Goal: Task Accomplishment & Management: Manage account settings

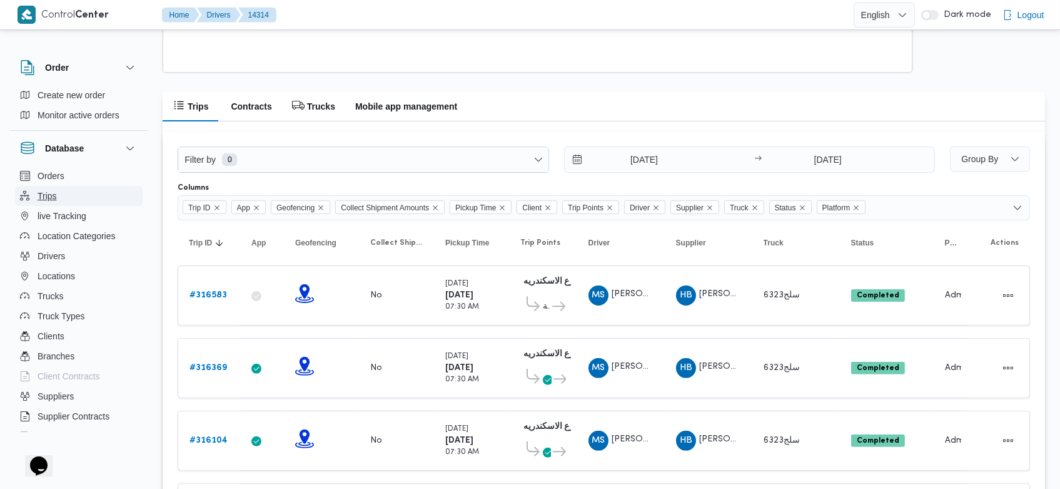
click at [51, 192] on span "Trips" at bounding box center [47, 195] width 19 height 15
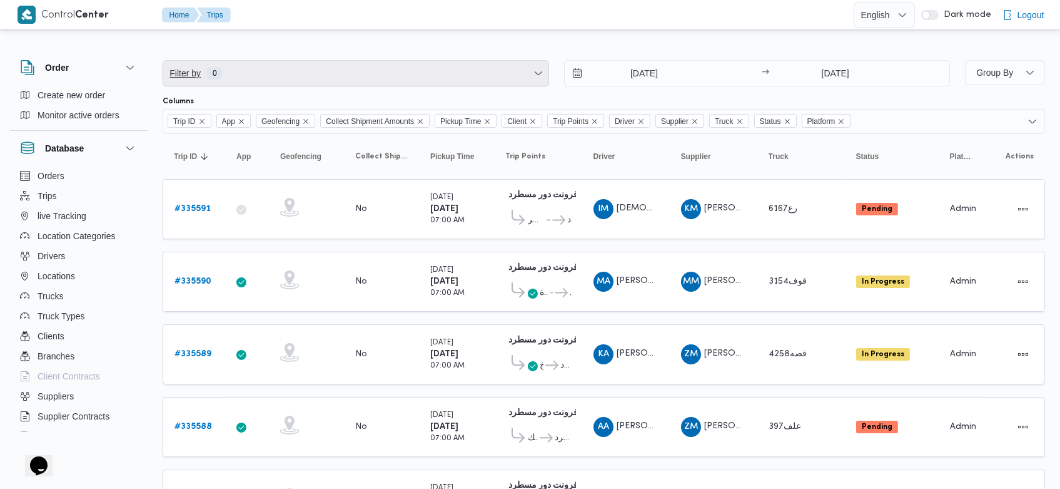
click at [486, 70] on span "Filter by 0" at bounding box center [355, 73] width 385 height 25
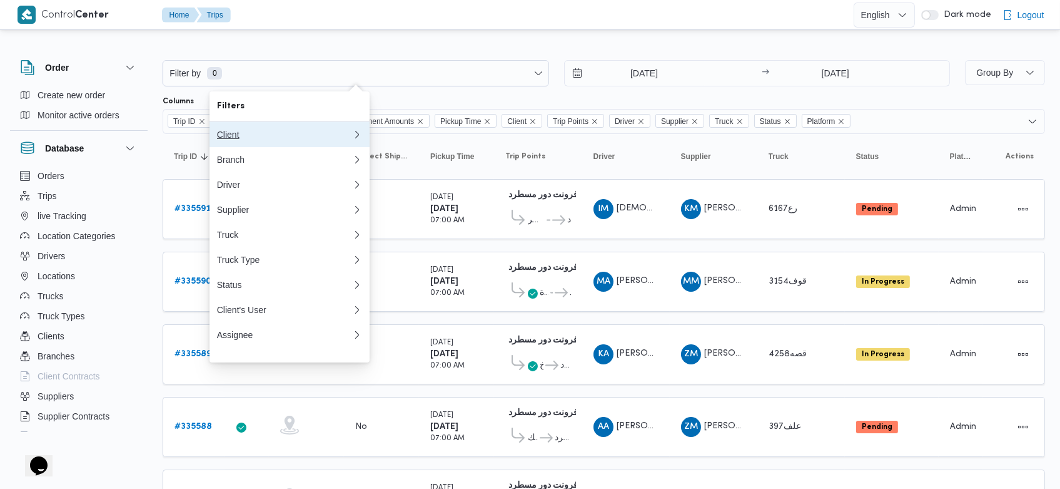
click at [291, 136] on div "Client" at bounding box center [284, 135] width 135 height 10
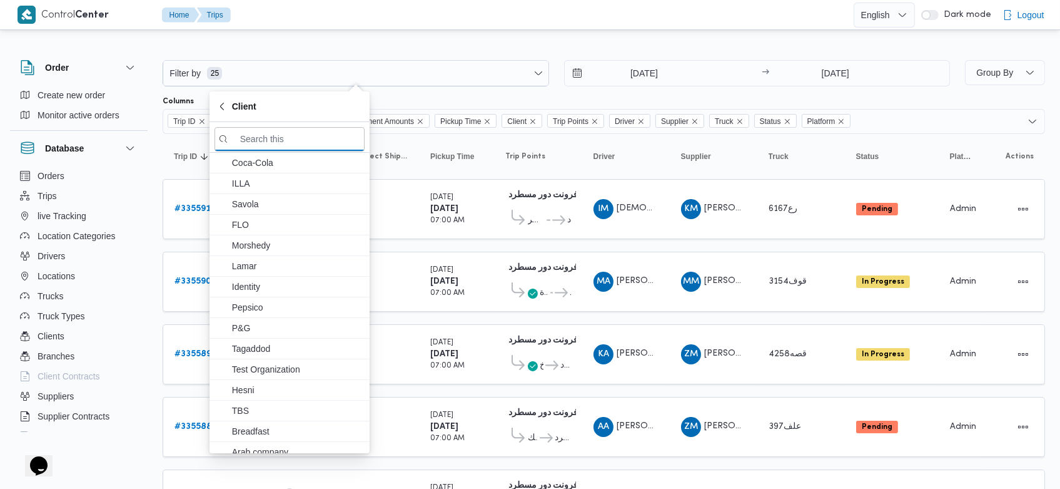
type input "ي"
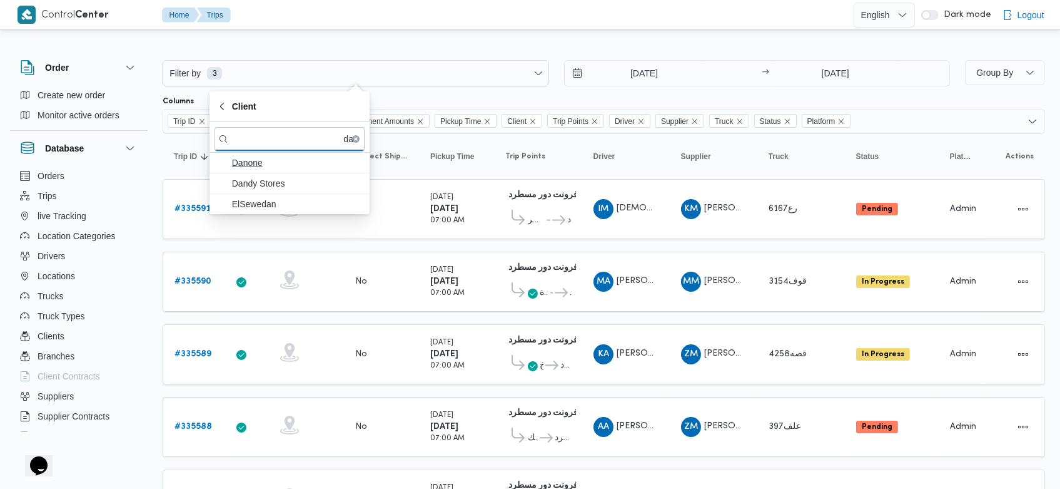
type input "dan"
click at [280, 164] on span "Danone" at bounding box center [297, 162] width 130 height 15
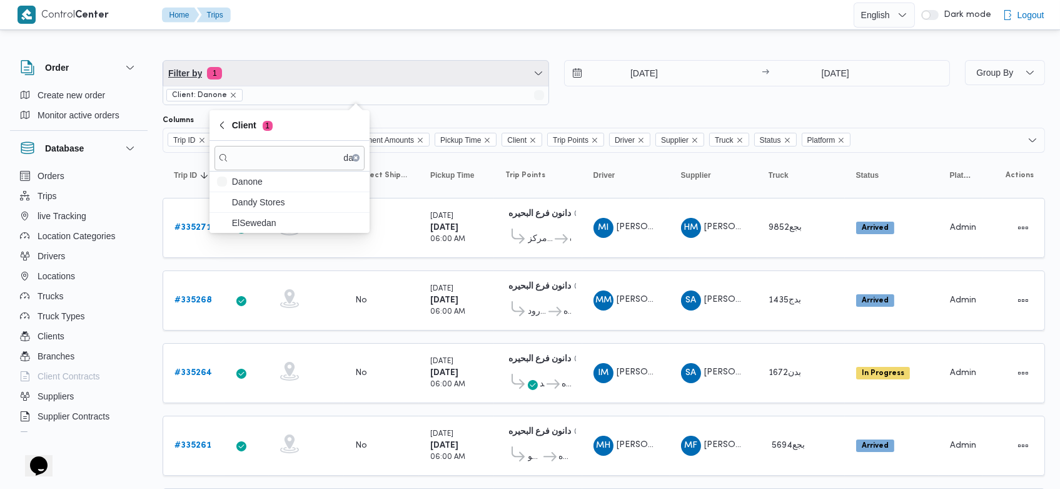
click at [491, 73] on span "Filter by 1" at bounding box center [355, 73] width 385 height 25
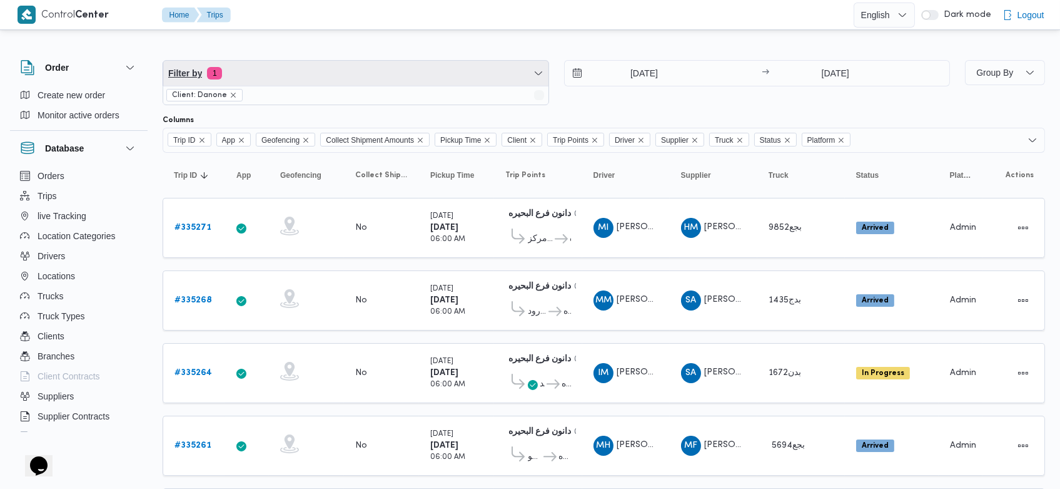
click at [491, 73] on span "Filter by 1" at bounding box center [355, 73] width 385 height 25
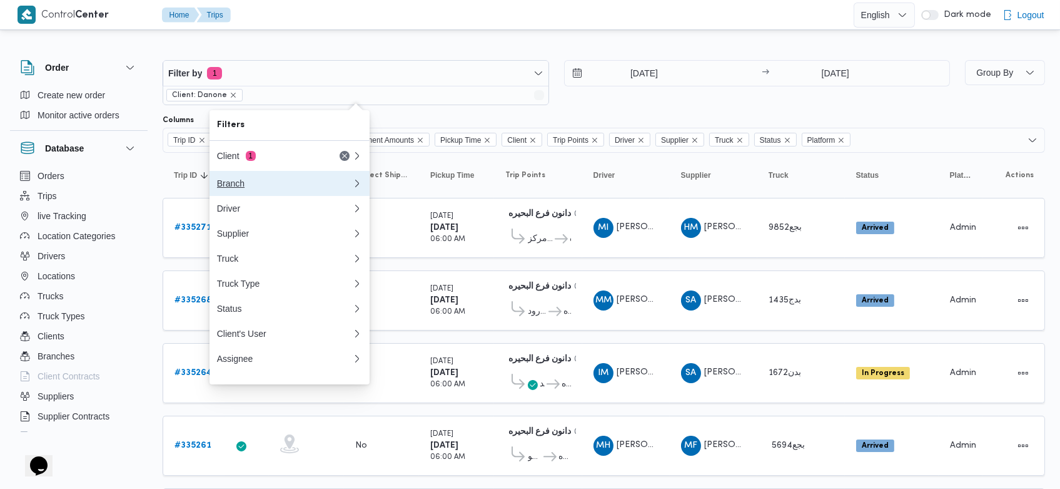
click at [284, 185] on div "Branch" at bounding box center [284, 183] width 135 height 10
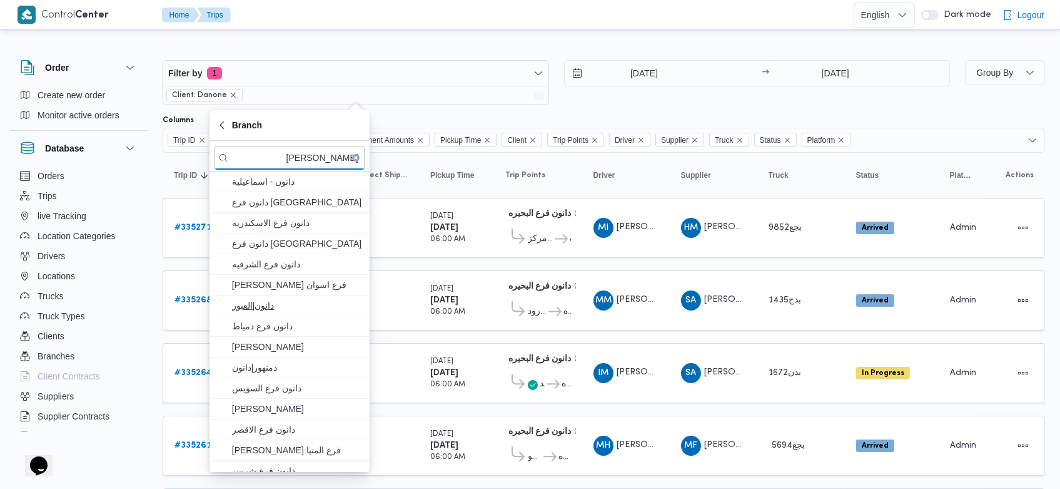
type input "دانون"
click at [262, 303] on span "دانون|العبور" at bounding box center [297, 305] width 130 height 15
click at [532, 39] on div "Filter by 2 Client: Danone Branch: دانون|العبور 27/8/2025 → 3/9/2025 Group By C…" at bounding box center [522, 494] width 1060 height 922
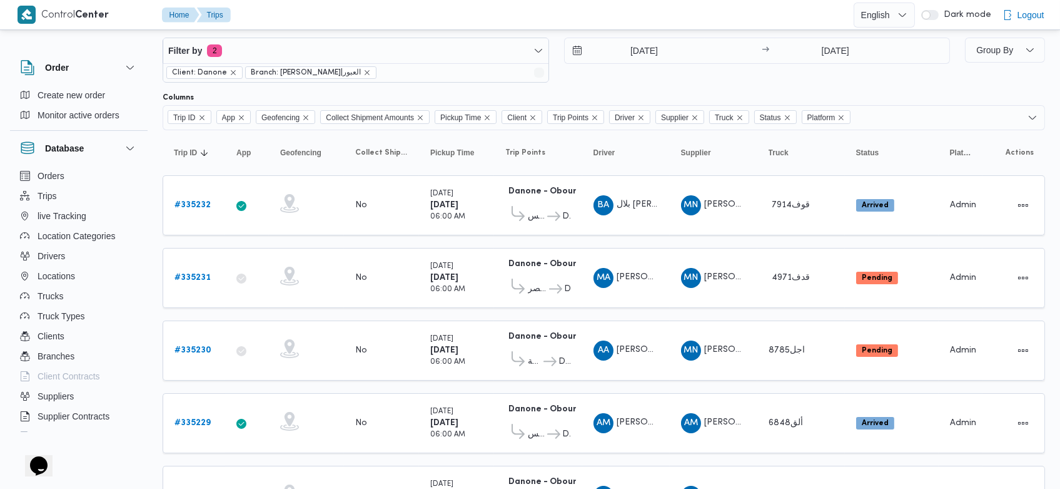
scroll to position [17, 0]
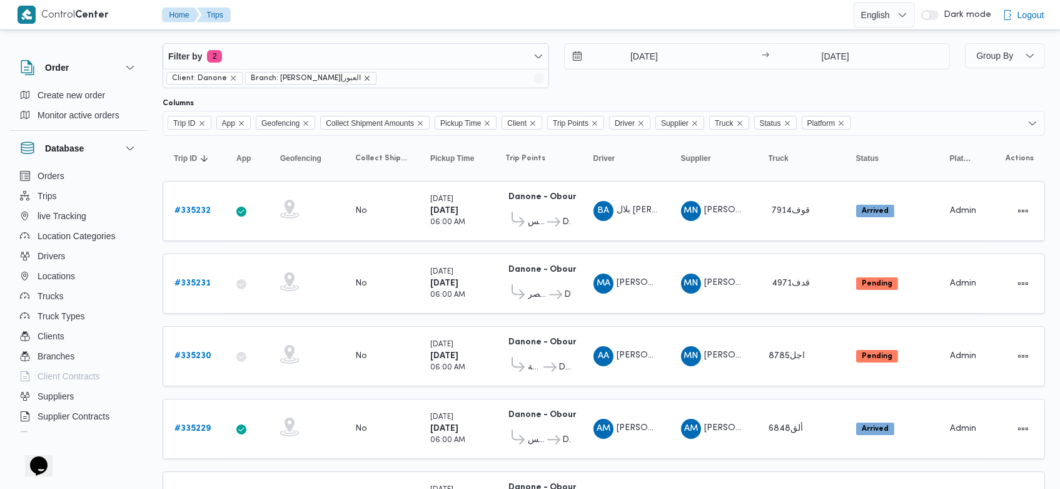
click at [364, 75] on icon "remove selected entity" at bounding box center [368, 78] width 8 height 8
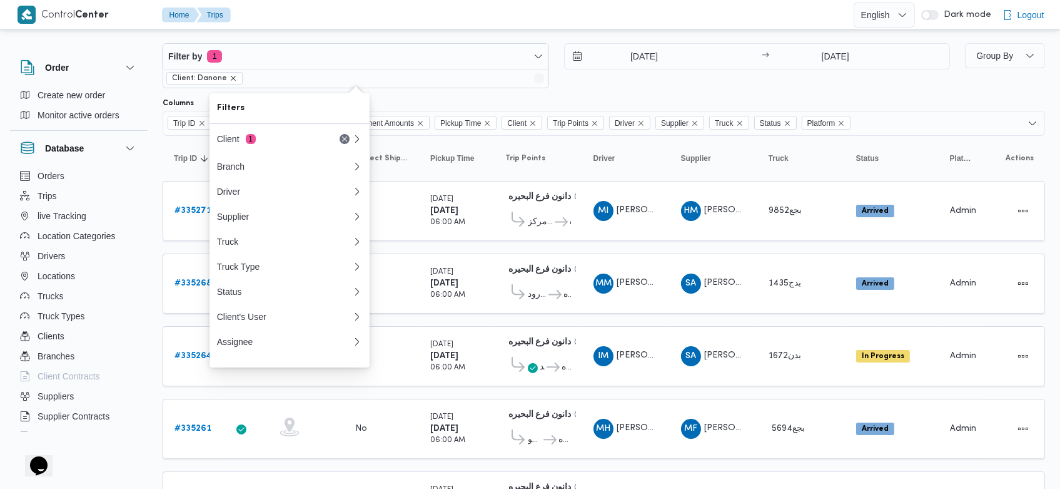
click at [230, 79] on icon "remove selected entity" at bounding box center [234, 78] width 8 height 8
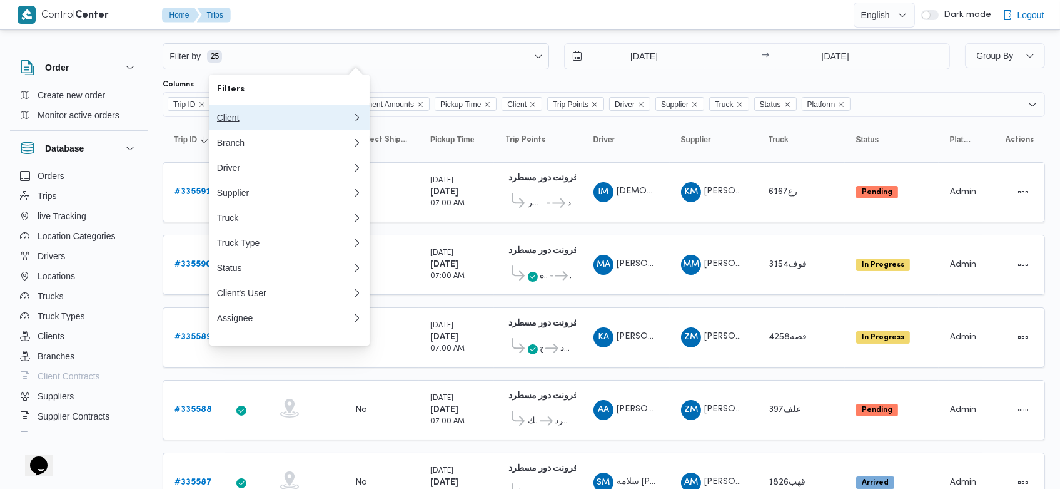
click at [302, 124] on button "Client 0" at bounding box center [290, 117] width 160 height 25
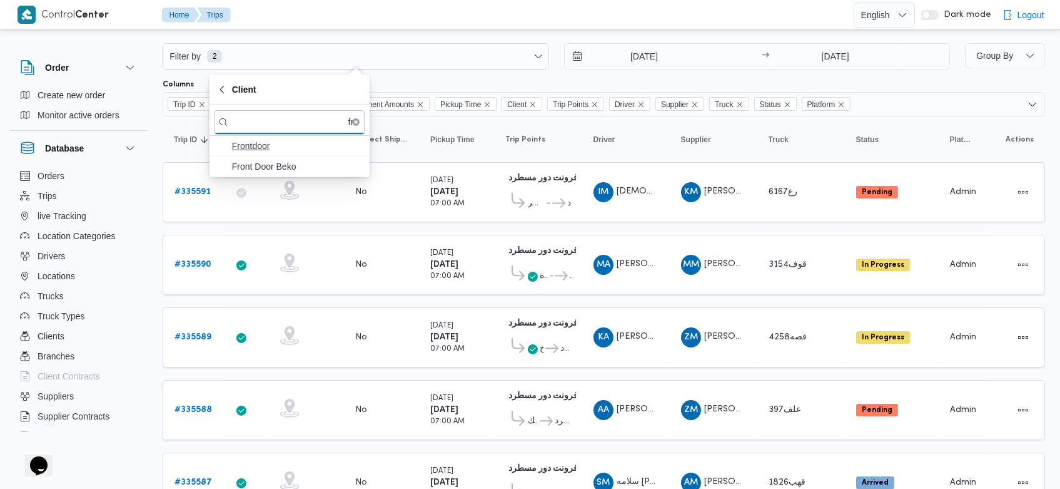
type input "fro"
click at [265, 143] on span "Frontdoor" at bounding box center [297, 145] width 130 height 15
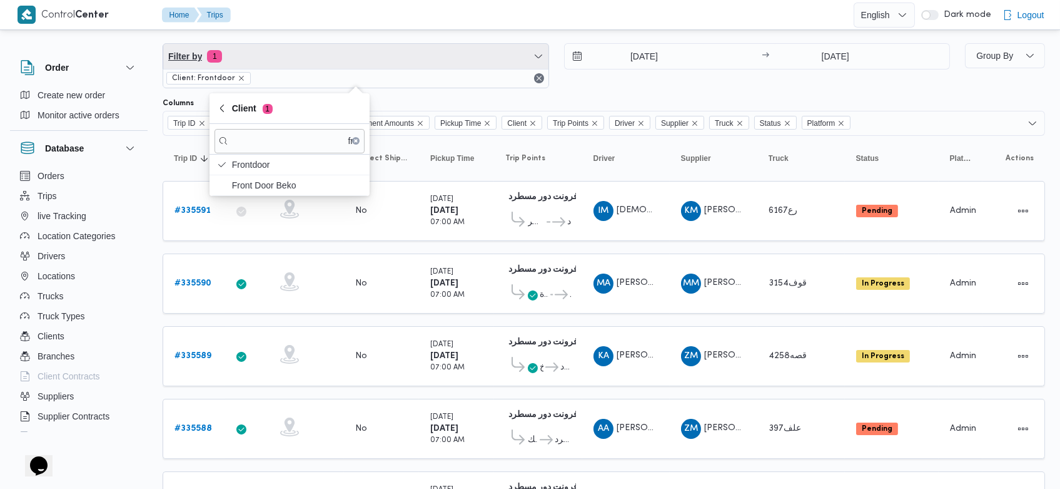
click at [487, 59] on span "Filter by 1" at bounding box center [355, 56] width 385 height 25
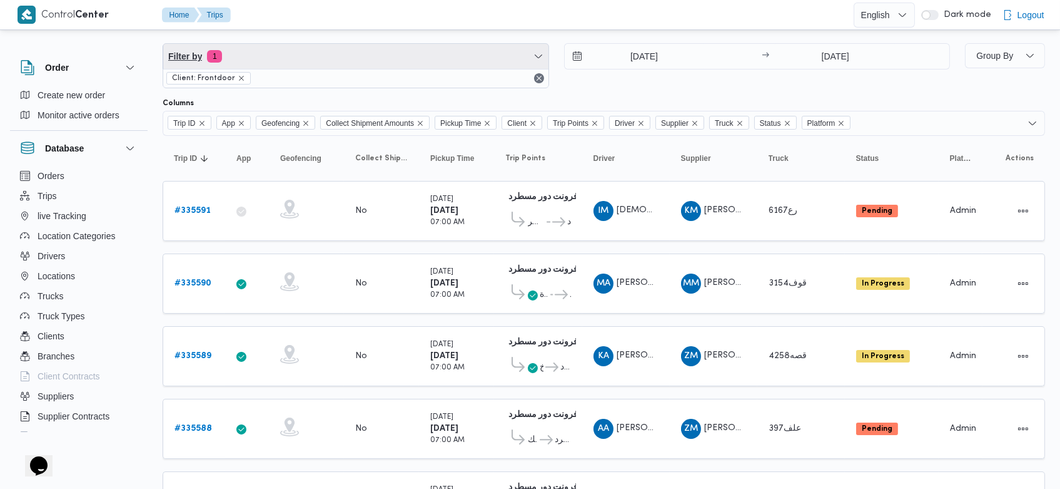
click at [487, 59] on span "Filter by 1" at bounding box center [355, 56] width 385 height 25
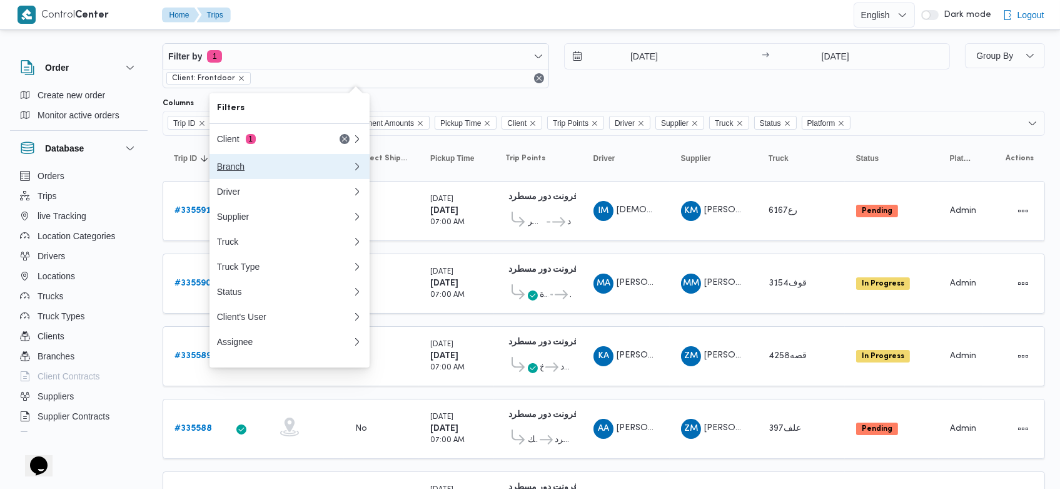
click at [285, 163] on div "Branch" at bounding box center [282, 166] width 130 height 10
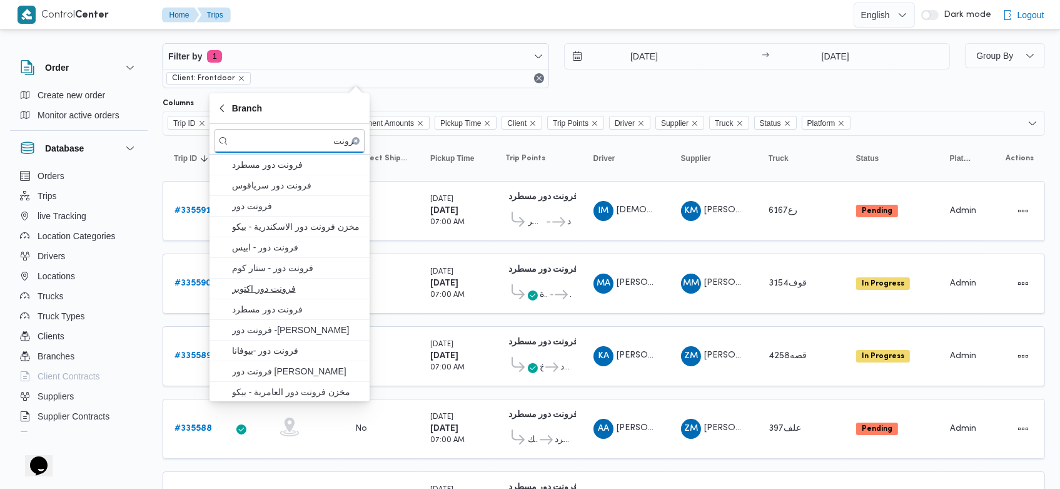
type input "فرونت"
click at [262, 282] on span "فرونت دور اكتوبر" at bounding box center [297, 288] width 130 height 15
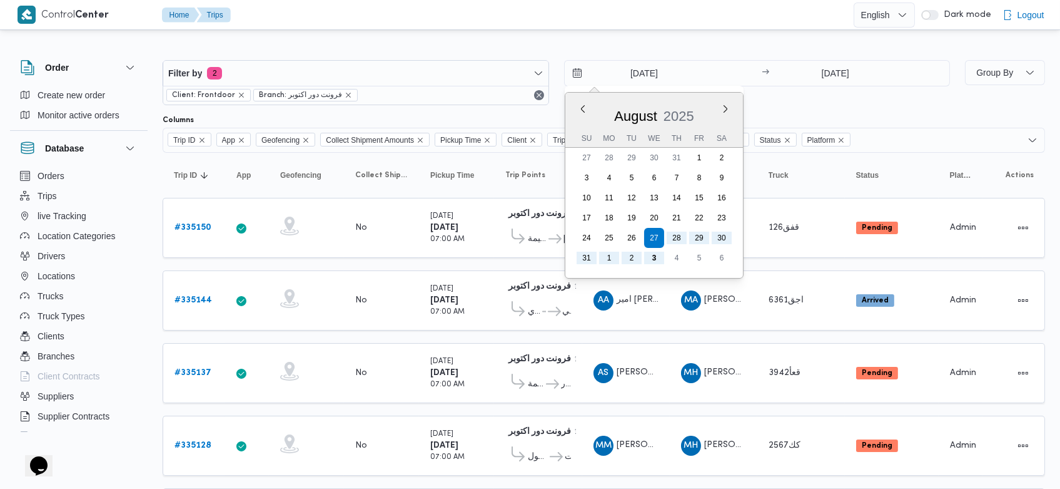
click at [619, 75] on input "27/8/2025" at bounding box center [636, 73] width 142 height 25
click at [726, 104] on button "Next month" at bounding box center [726, 109] width 12 height 12
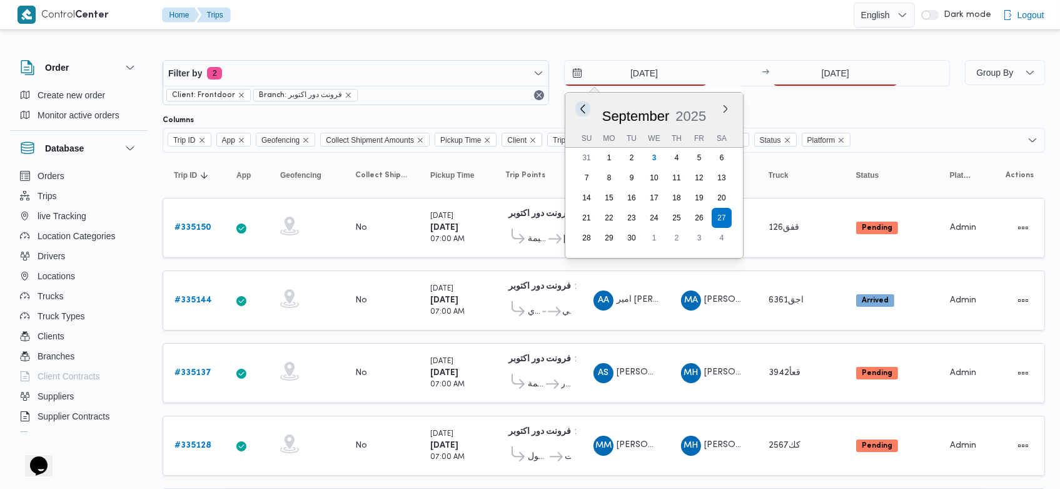
click at [582, 110] on button "Previous Month" at bounding box center [583, 109] width 12 height 12
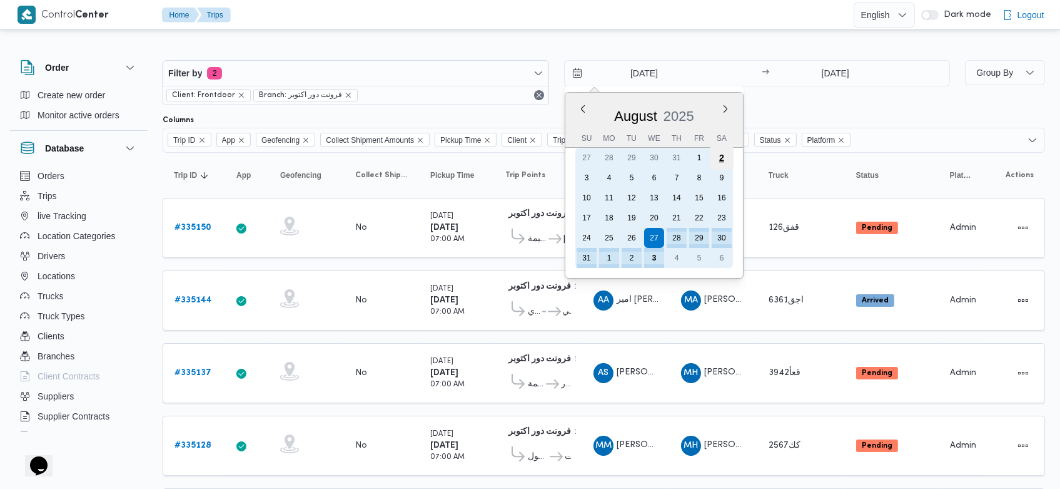
click at [713, 160] on div "2" at bounding box center [722, 158] width 24 height 24
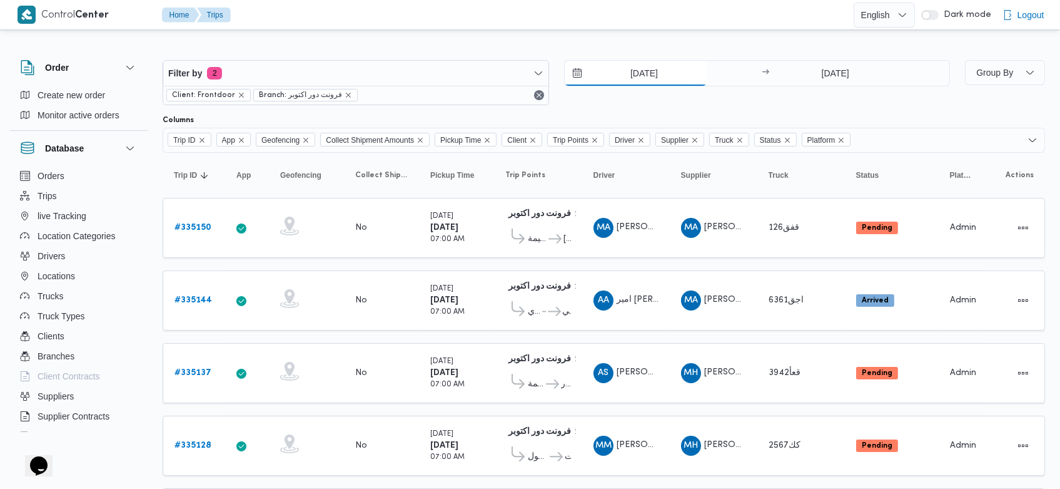
click at [622, 70] on input "2/8/2025" at bounding box center [636, 73] width 142 height 25
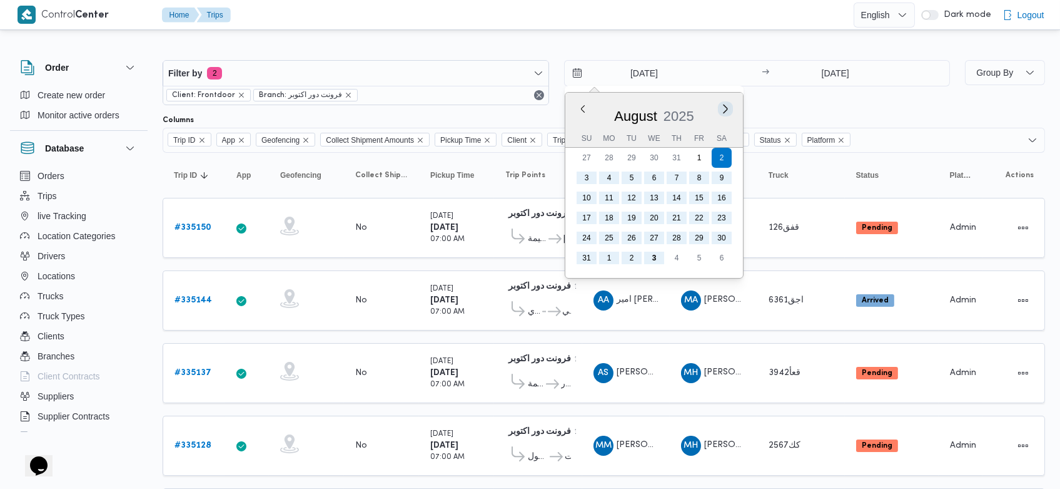
click at [728, 105] on button "Next month" at bounding box center [726, 109] width 12 height 12
type input "2/9/2025"
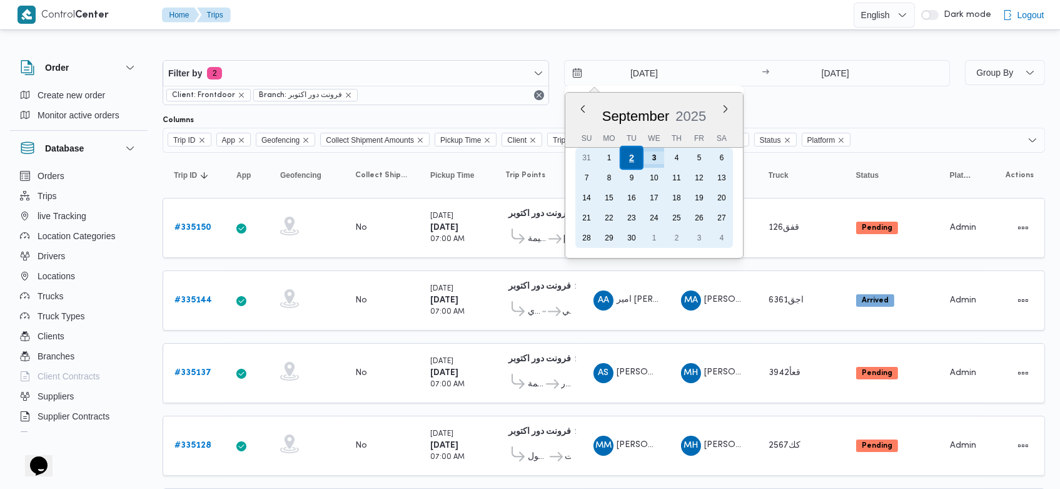
click at [632, 160] on div "2" at bounding box center [631, 158] width 24 height 24
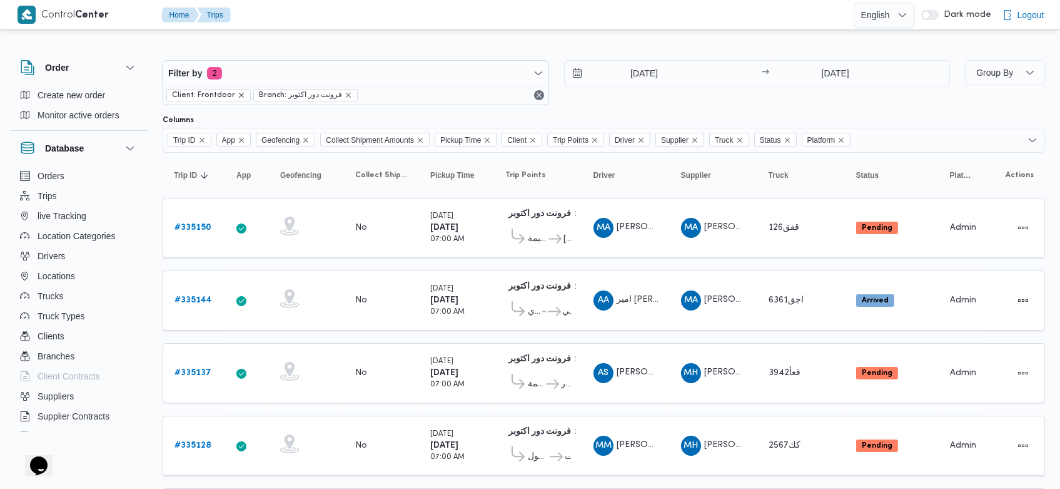
click at [238, 95] on icon "remove selected entity" at bounding box center [242, 95] width 8 height 8
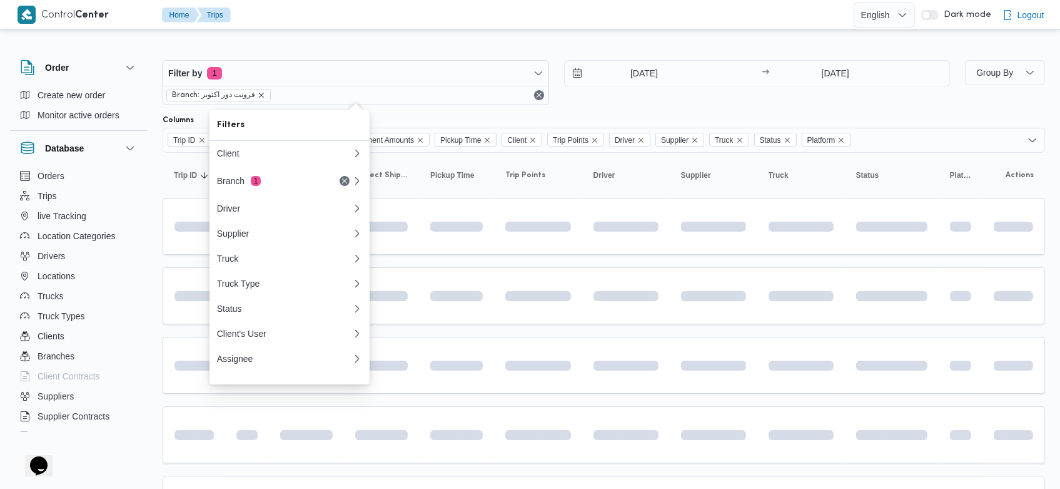
click at [260, 96] on icon "remove selected entity" at bounding box center [262, 95] width 8 height 8
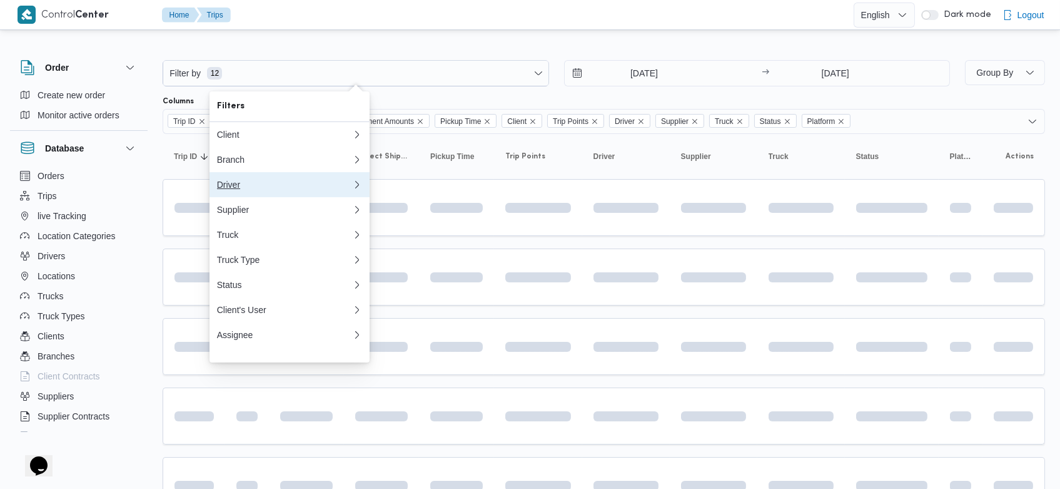
click at [240, 190] on div "Driver" at bounding box center [284, 185] width 135 height 10
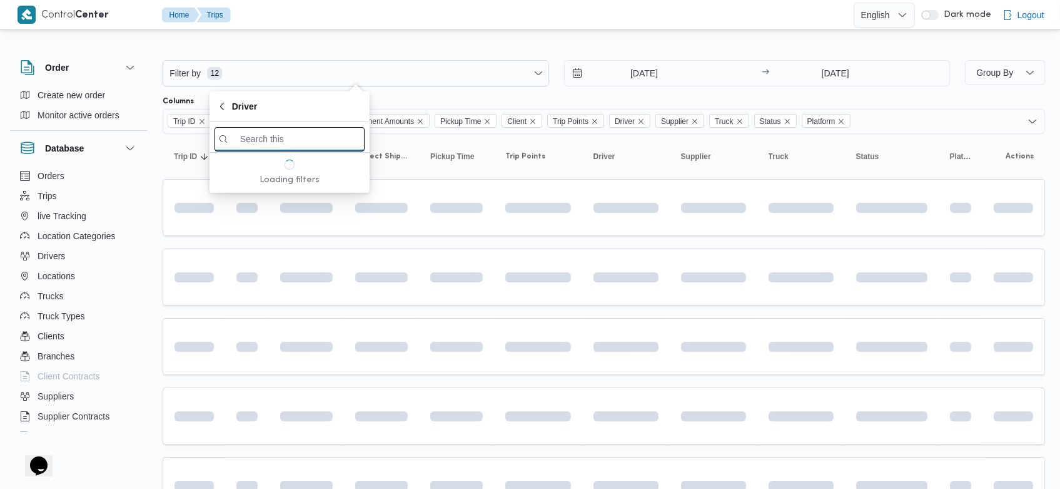
click at [275, 149] on input "search filters" at bounding box center [290, 139] width 150 height 24
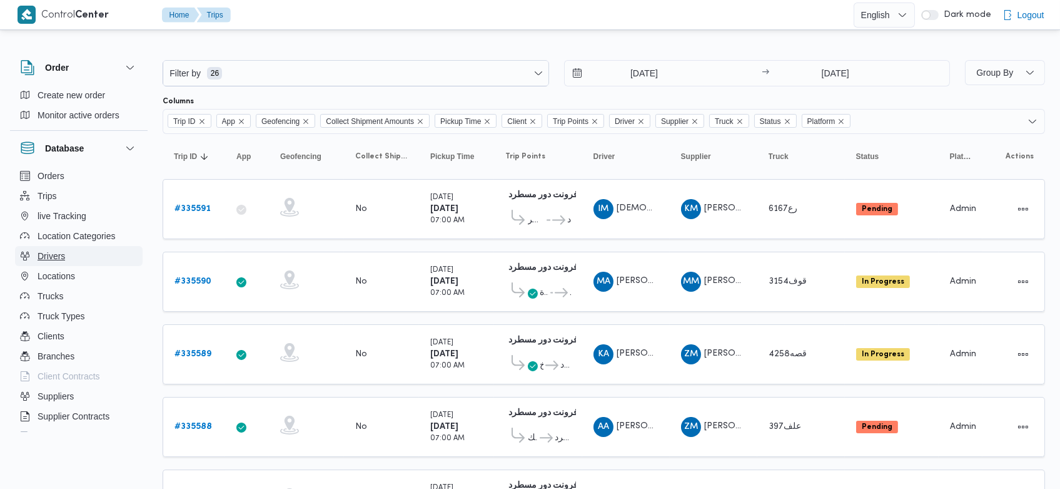
click at [56, 247] on button "Drivers" at bounding box center [79, 256] width 128 height 20
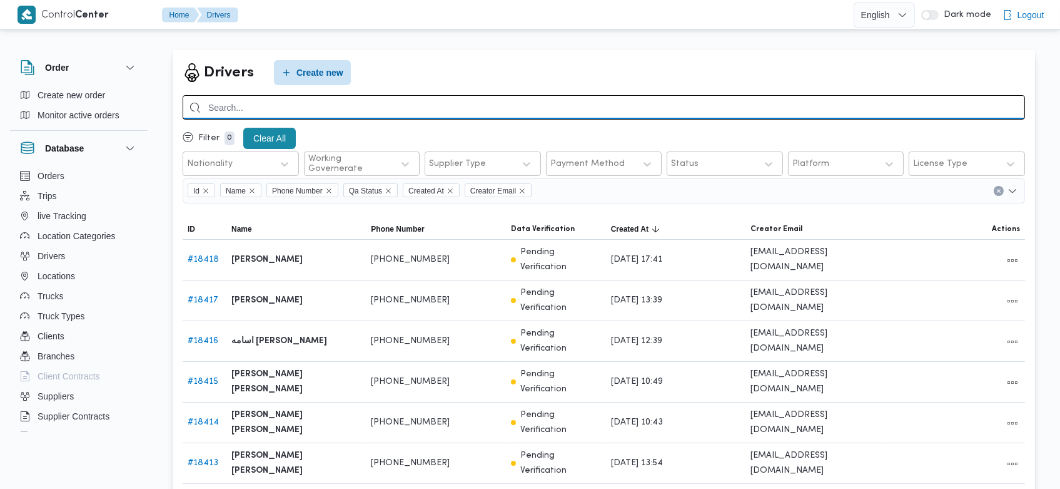
click at [356, 111] on input "search" at bounding box center [604, 107] width 843 height 24
type input "محمد صبحي محمد"
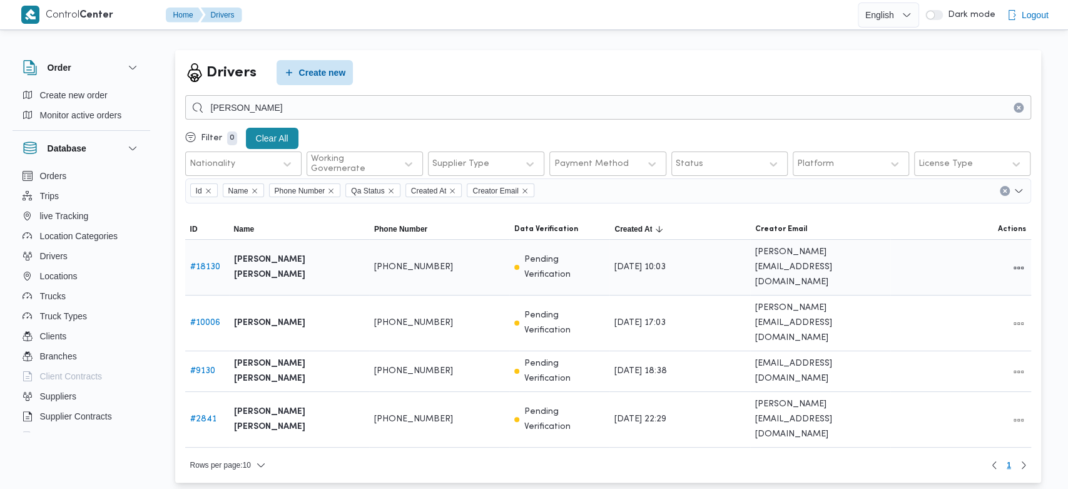
click at [206, 264] on link "# 18130" at bounding box center [205, 267] width 30 height 8
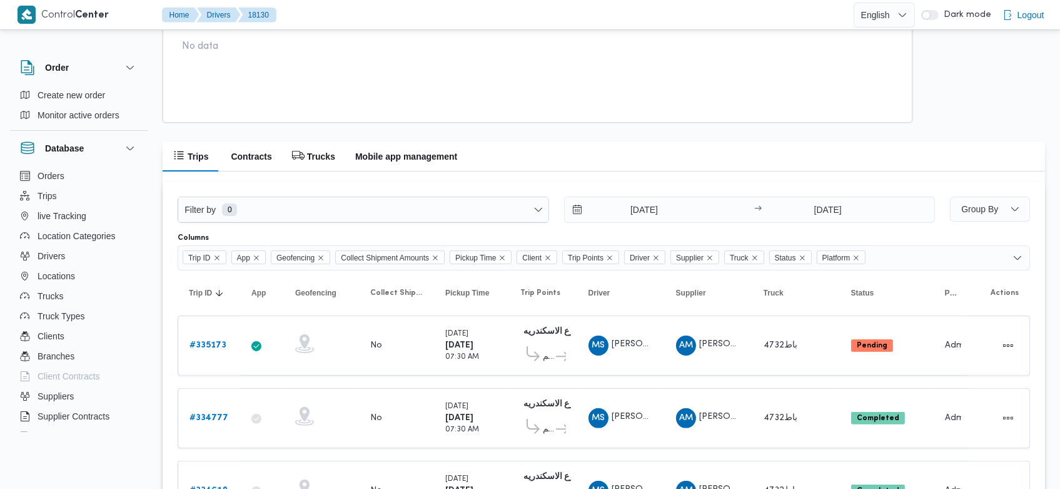
scroll to position [830, 0]
click at [436, 157] on h2 "Mobile app management" at bounding box center [406, 157] width 102 height 15
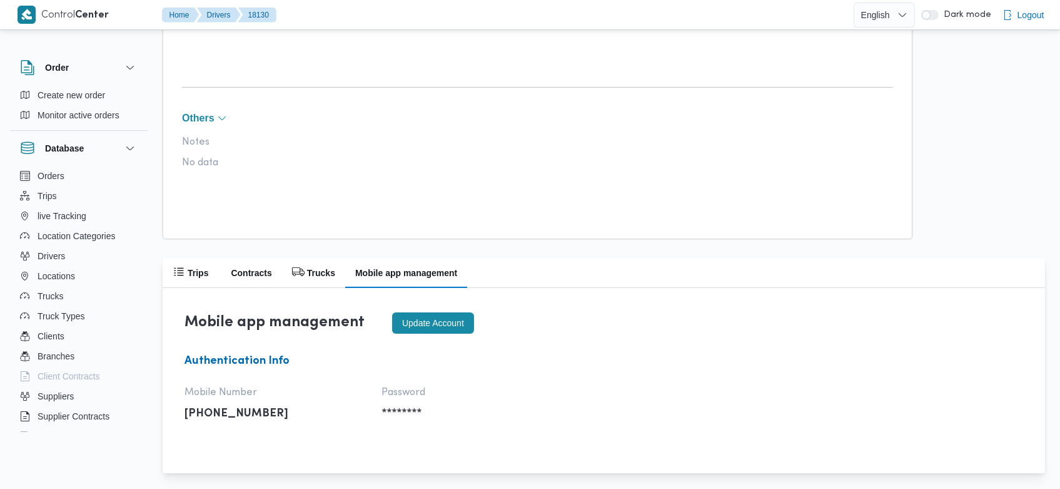
click at [425, 323] on button "Update account" at bounding box center [433, 322] width 82 height 21
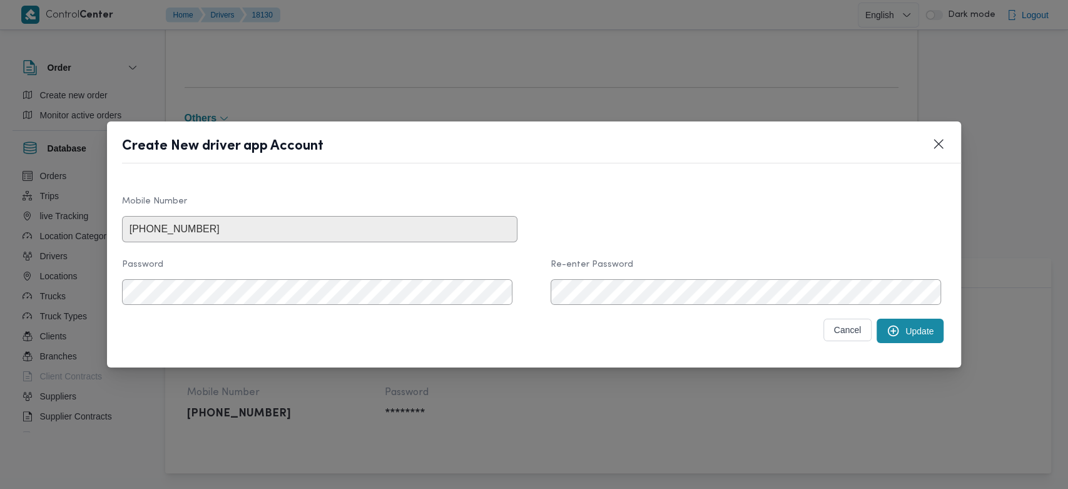
click at [912, 332] on button "Update" at bounding box center [910, 330] width 67 height 24
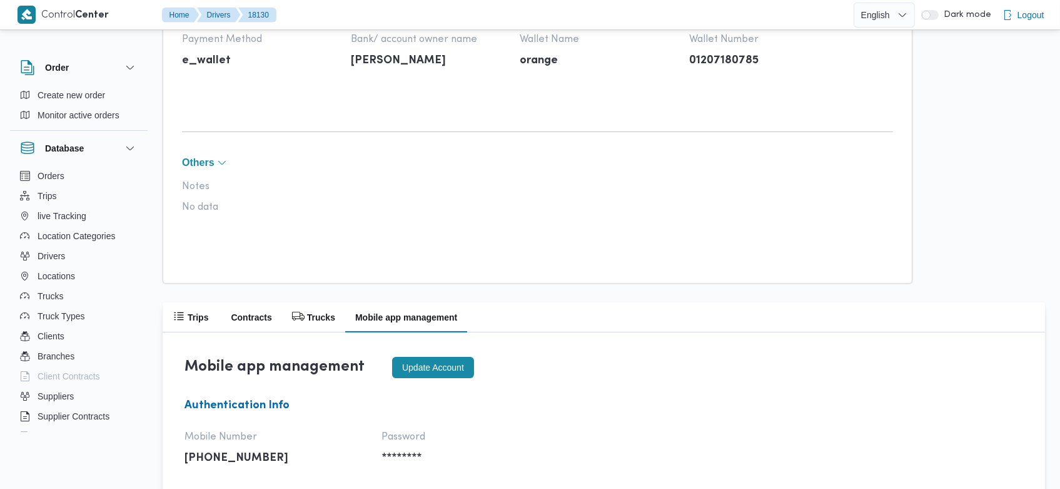
scroll to position [684, 0]
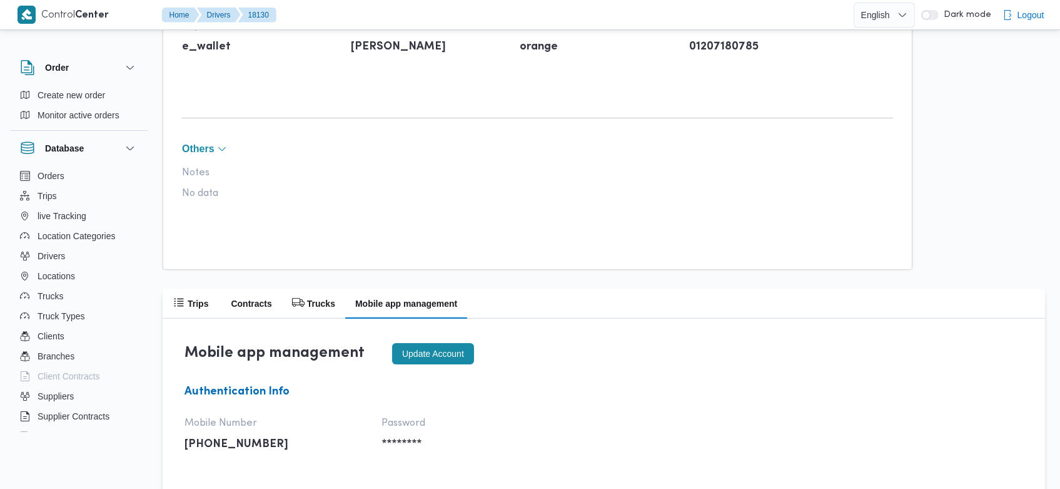
click at [440, 352] on button "Update account" at bounding box center [433, 353] width 82 height 21
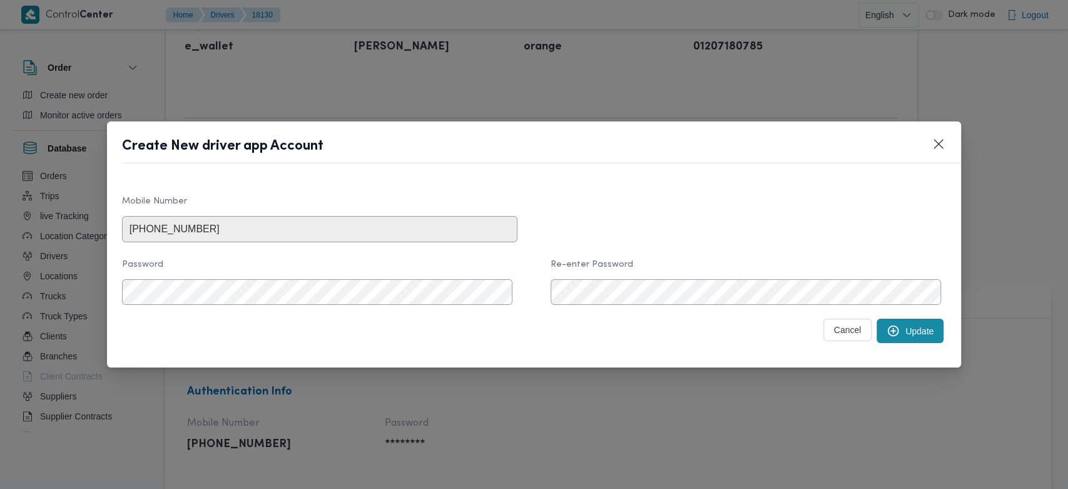
click at [887, 333] on icon "submit" at bounding box center [893, 330] width 13 height 13
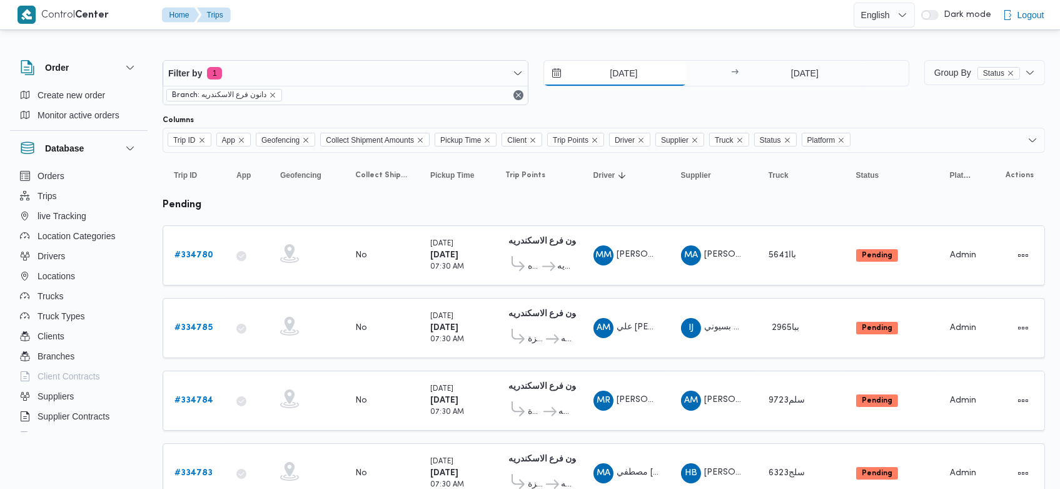
click at [610, 75] on input "2/9/2025" at bounding box center [615, 73] width 142 height 25
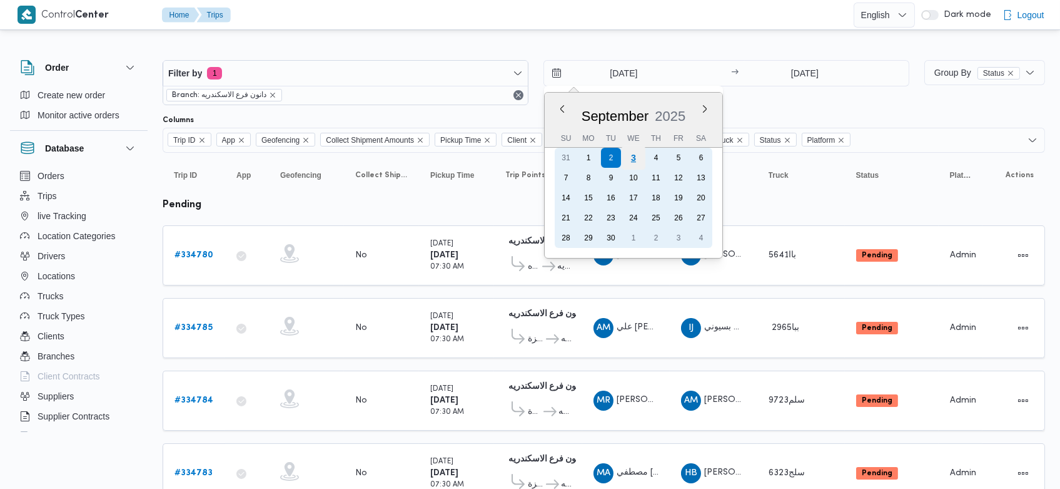
click at [640, 163] on div "3" at bounding box center [634, 158] width 24 height 24
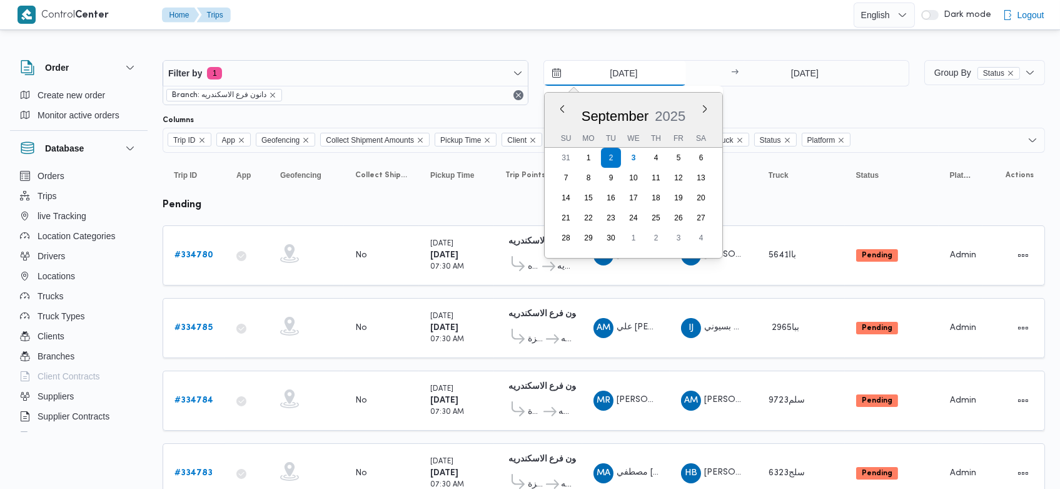
type input "[DATE]"
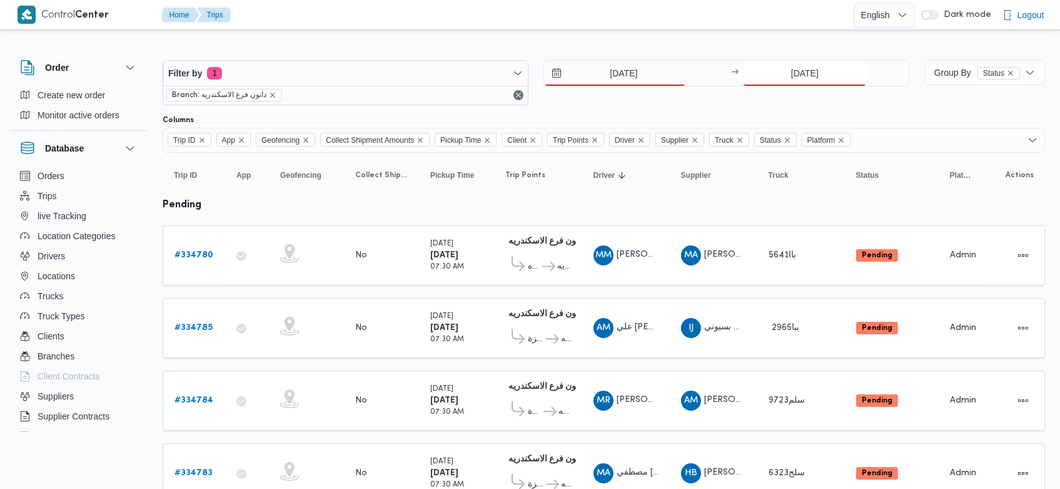
click at [780, 69] on input "[DATE]" at bounding box center [805, 73] width 125 height 25
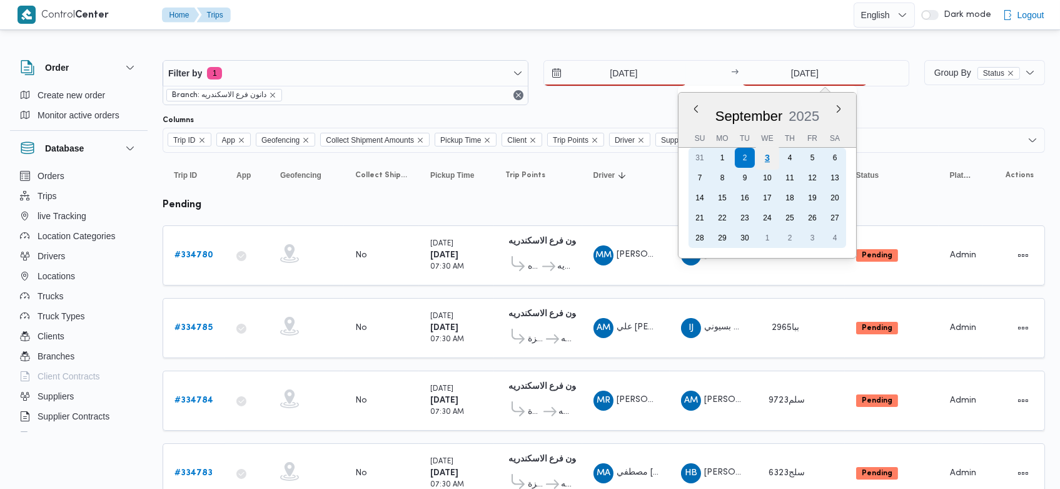
click at [770, 163] on div "3" at bounding box center [768, 158] width 24 height 24
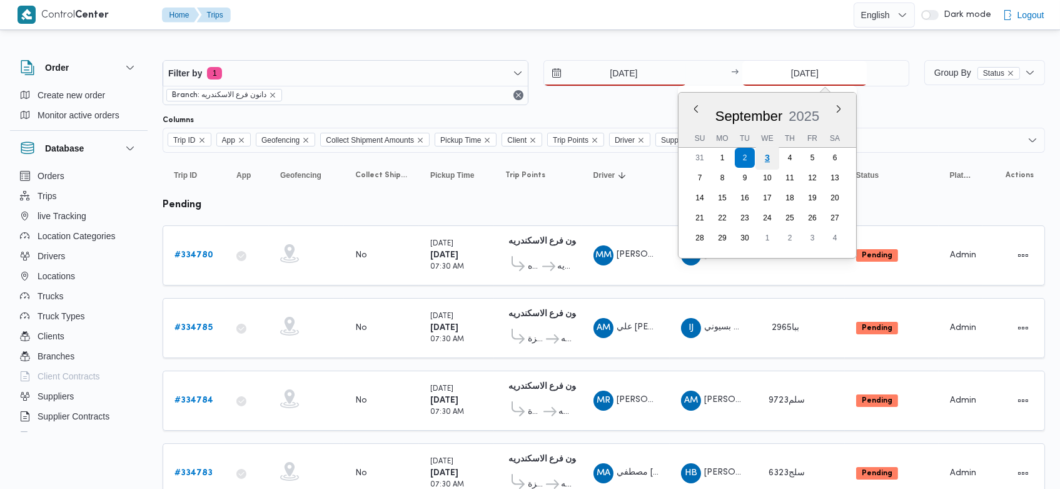
type input "[DATE]"
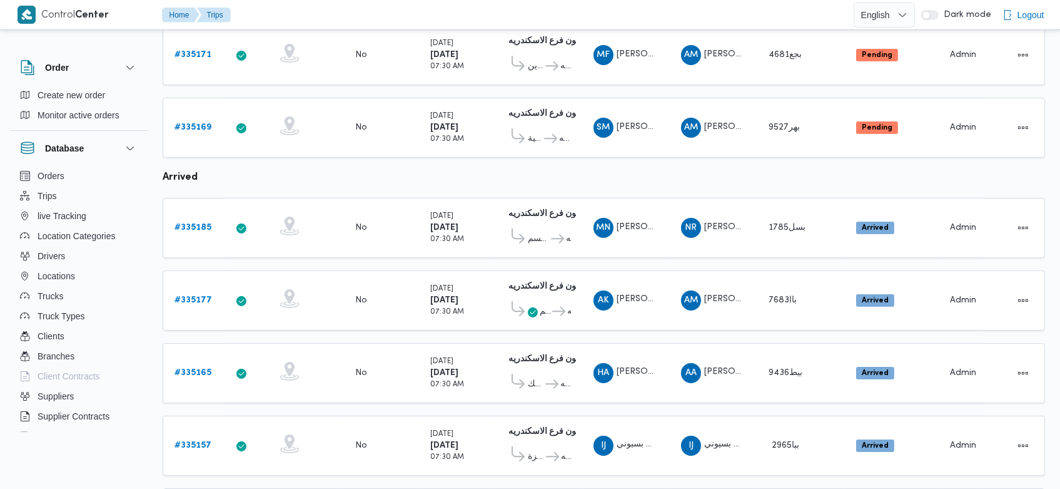
scroll to position [715, 0]
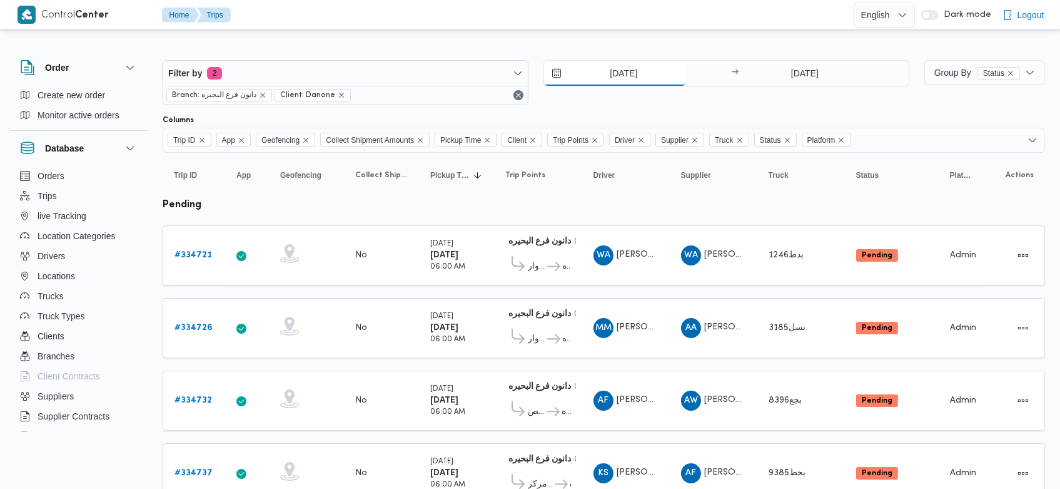
click at [601, 78] on input "[DATE]" at bounding box center [615, 73] width 142 height 25
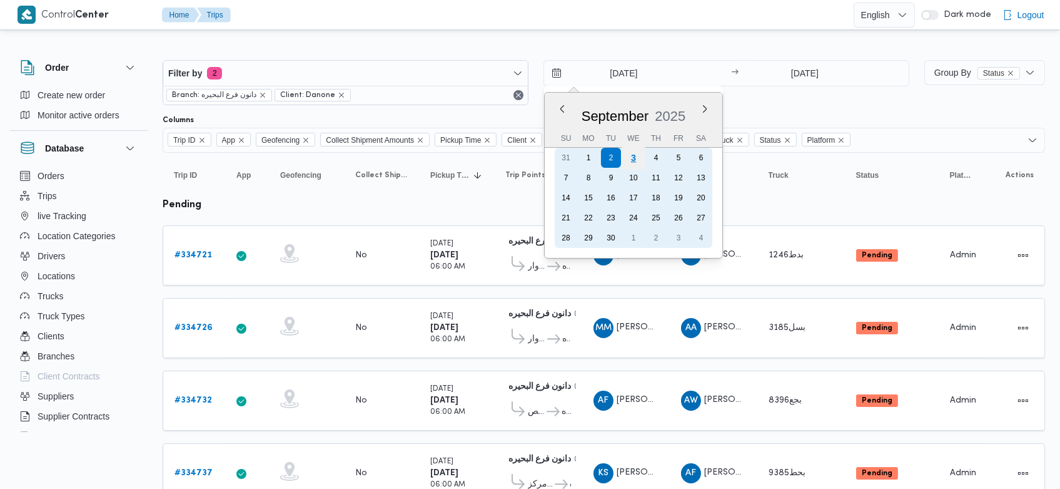
click at [635, 165] on div "3" at bounding box center [634, 158] width 24 height 24
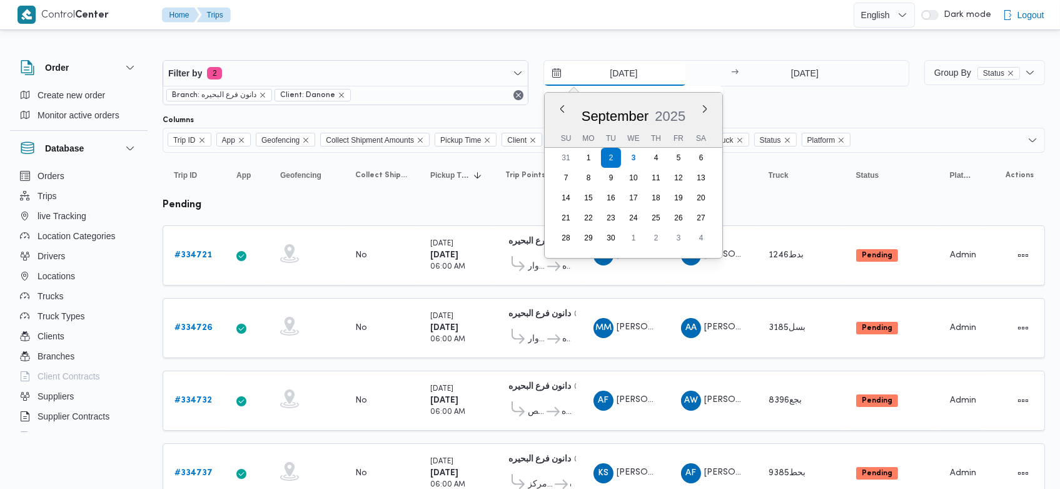
type input "[DATE]"
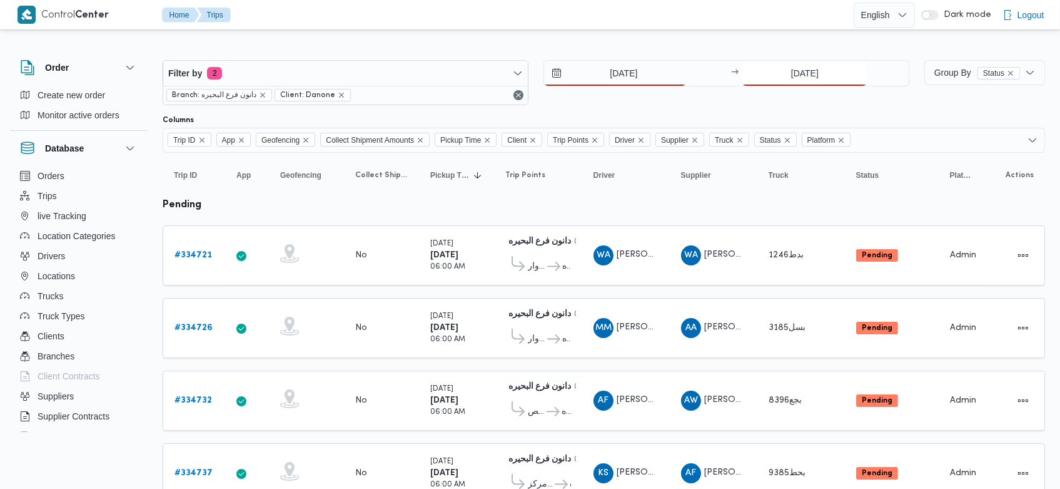
click at [785, 69] on input "2/9/2025" at bounding box center [805, 73] width 125 height 25
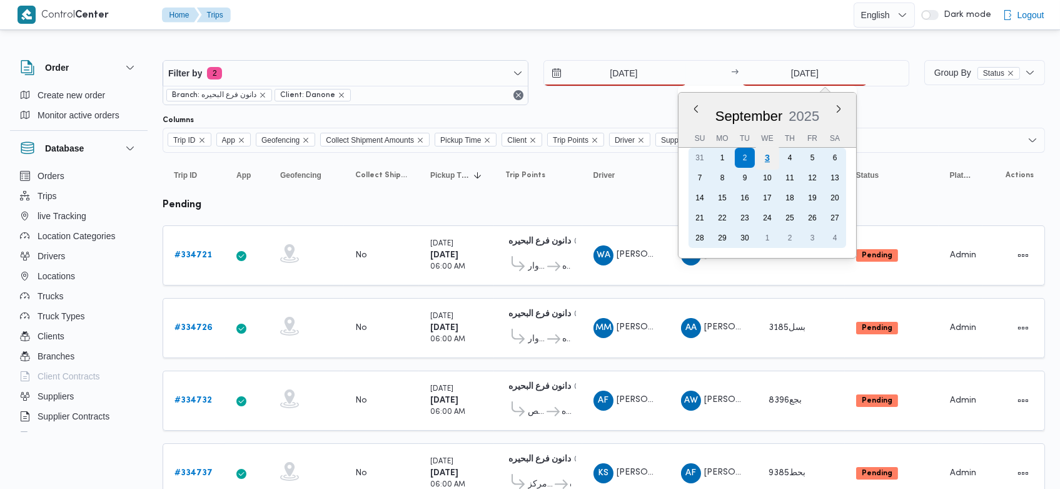
click at [766, 163] on div "3" at bounding box center [768, 158] width 24 height 24
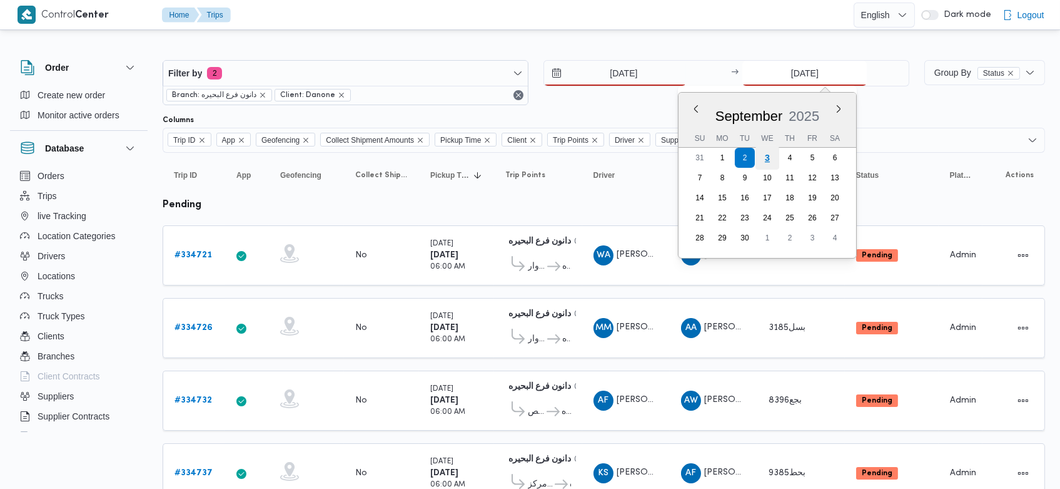
type input "[DATE]"
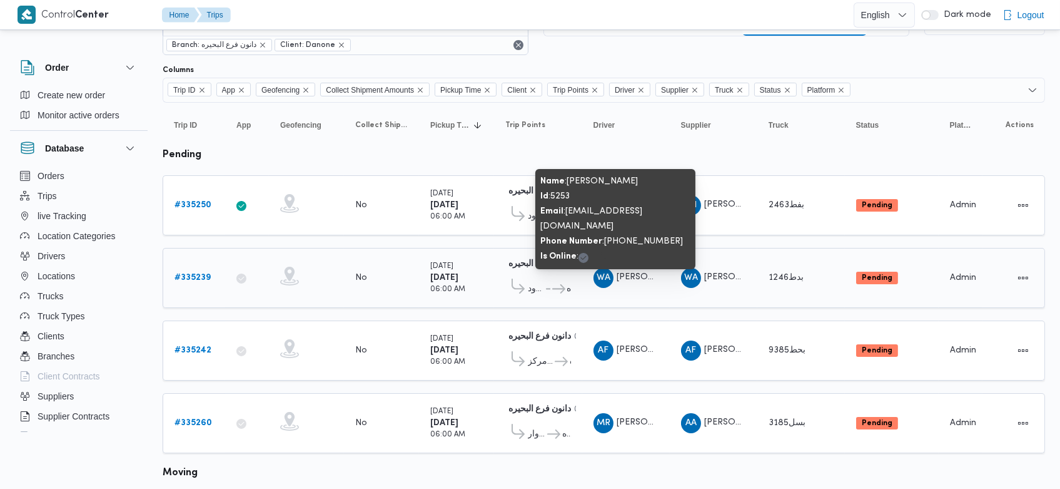
scroll to position [50, 0]
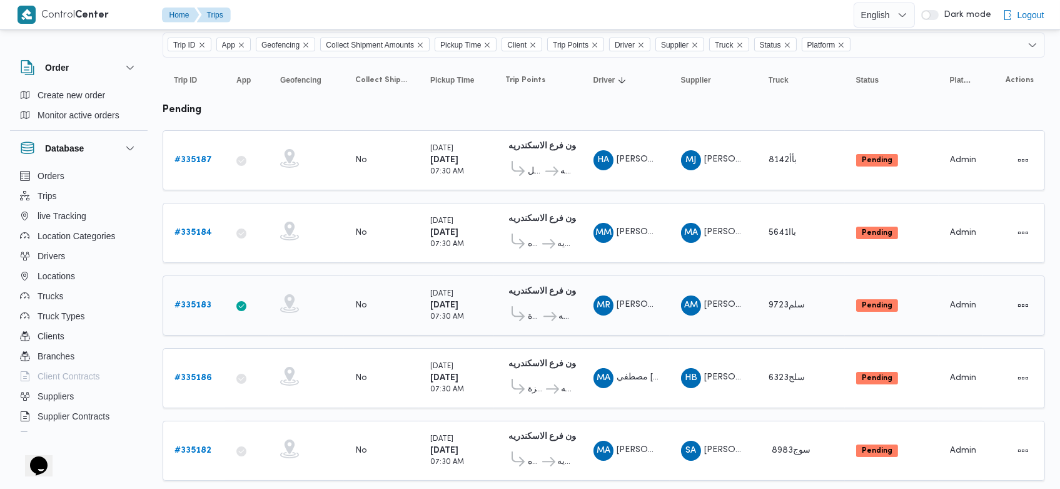
scroll to position [94, 0]
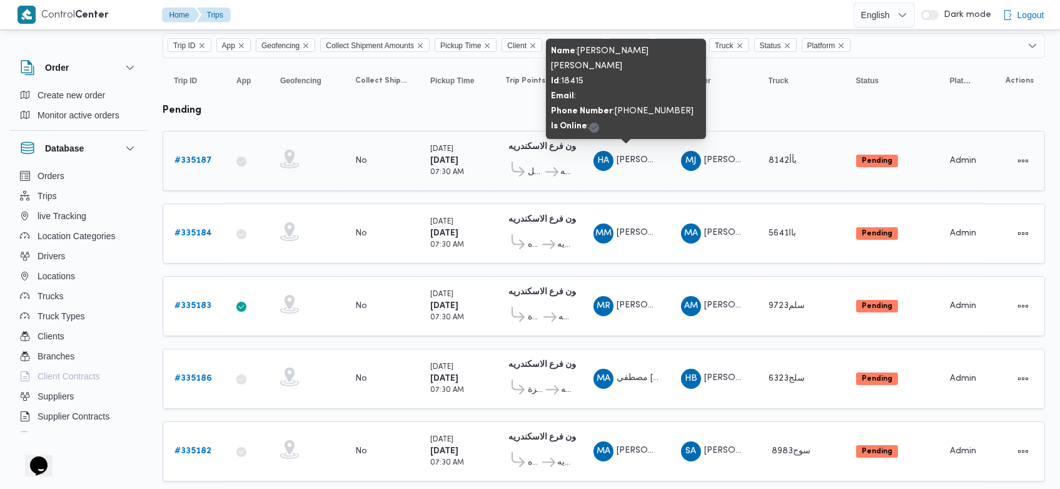
click at [641, 163] on span "HA هاني ايهاب صبحي عبدالعزيز ابراهيم" at bounding box center [626, 161] width 65 height 20
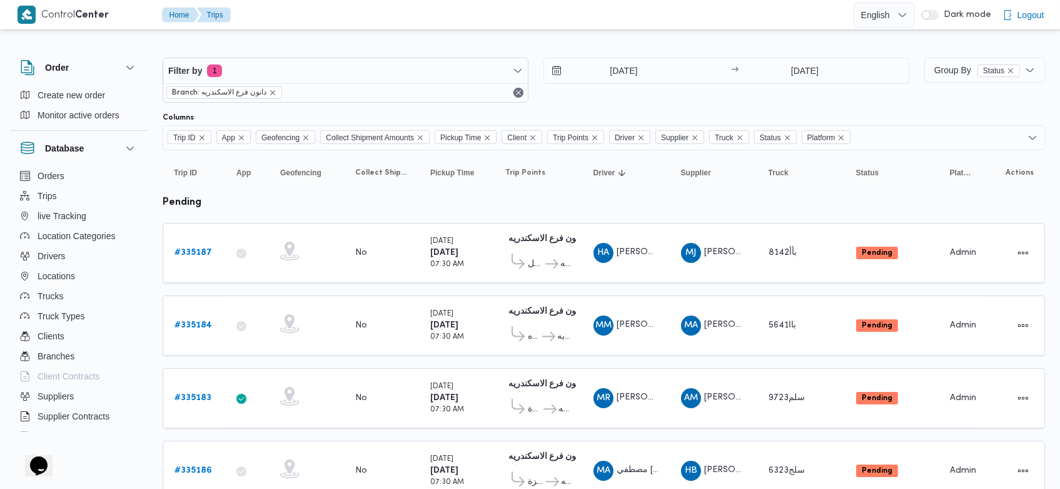
scroll to position [0, 0]
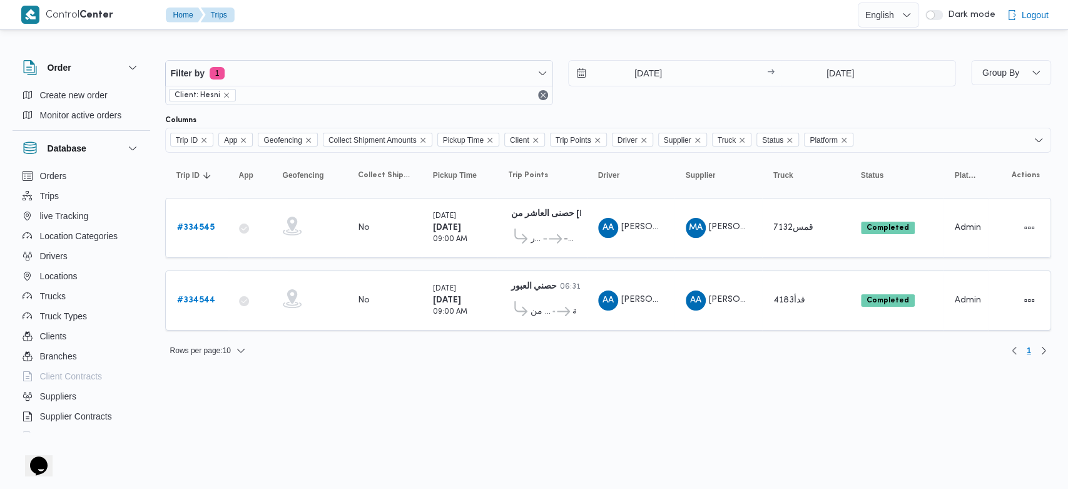
click at [652, 379] on html "Control Center Home Trips English عربي Dark mode Logout Order Create new order …" at bounding box center [534, 244] width 1068 height 489
click at [53, 255] on span "Drivers" at bounding box center [54, 255] width 28 height 15
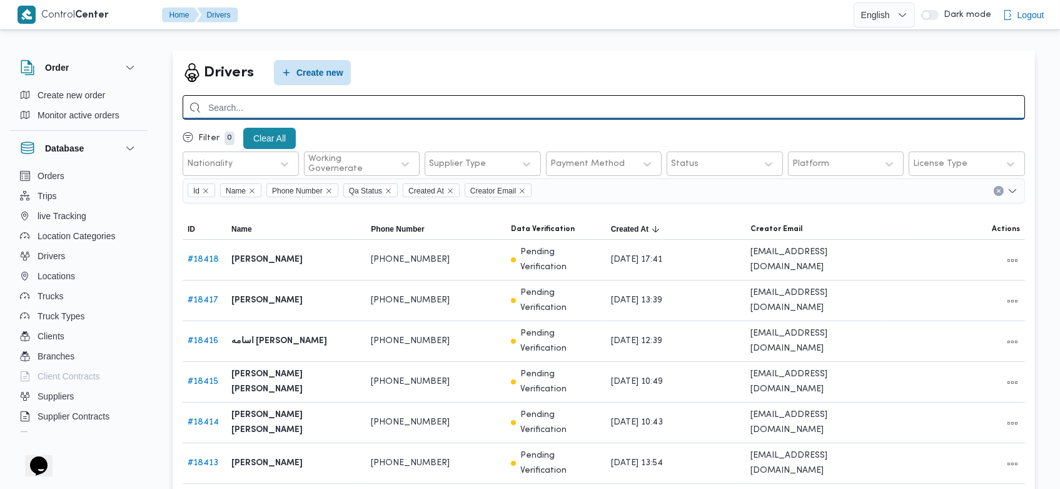
click at [409, 110] on input "search" at bounding box center [604, 107] width 843 height 24
type input "[PERSON_NAME]"
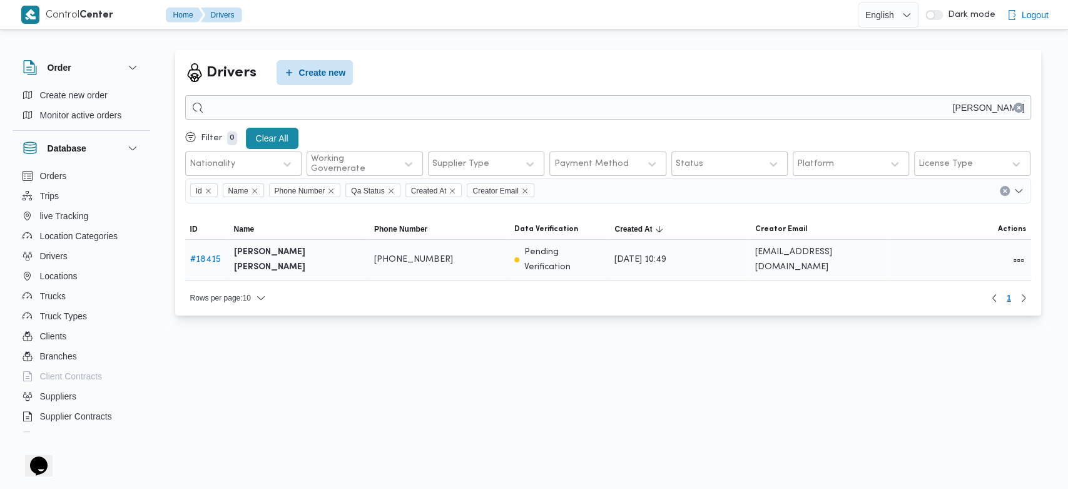
click at [216, 257] on link "# 18415" at bounding box center [205, 259] width 31 height 8
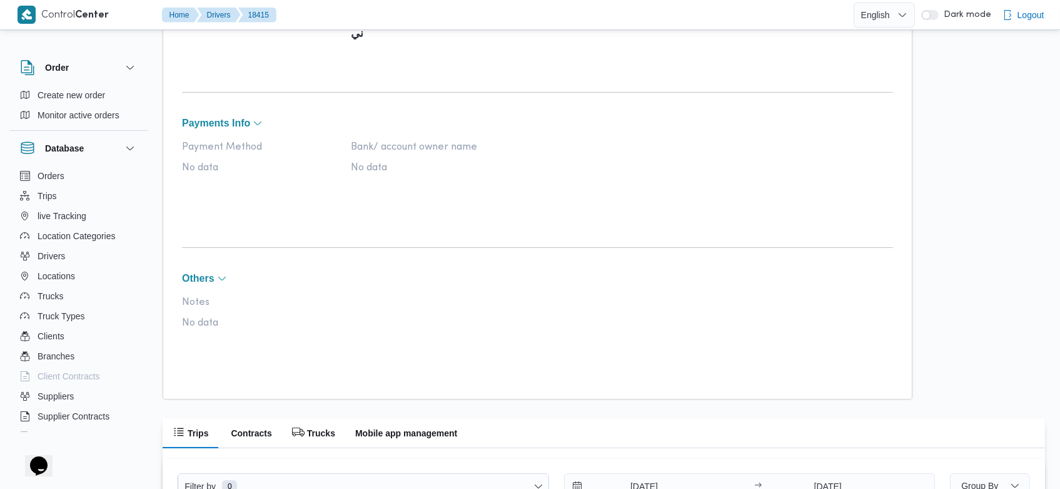
scroll to position [851, 0]
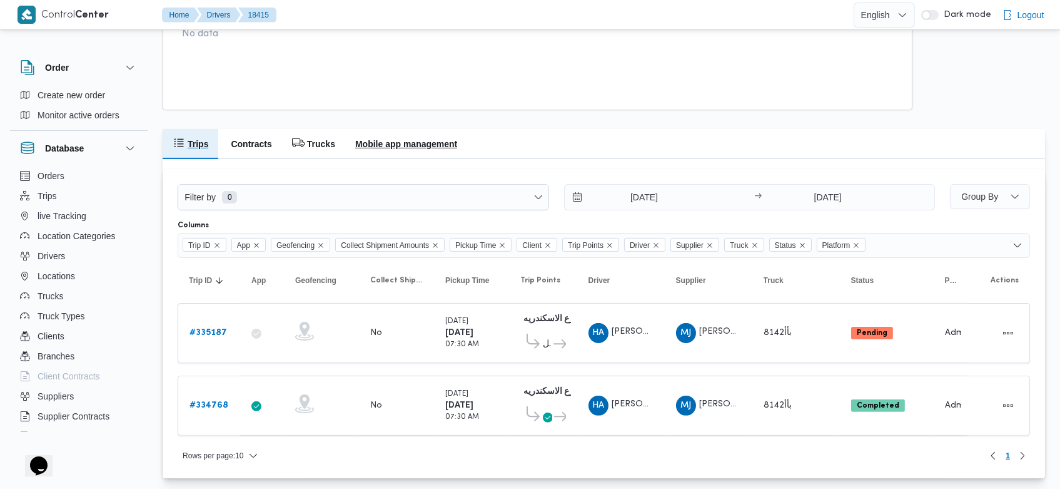
click at [433, 146] on h2 "Mobile app management" at bounding box center [406, 143] width 102 height 15
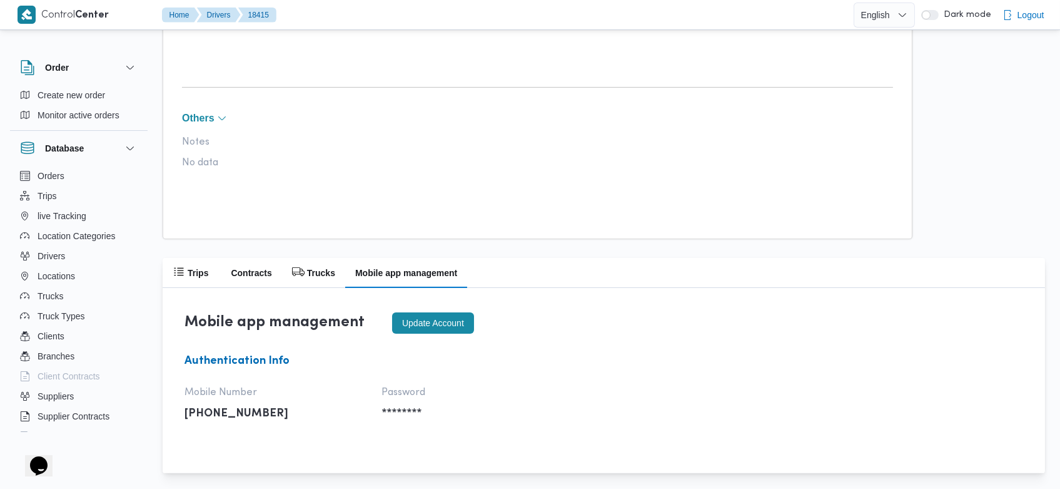
click at [440, 322] on button "Update account" at bounding box center [433, 322] width 82 height 21
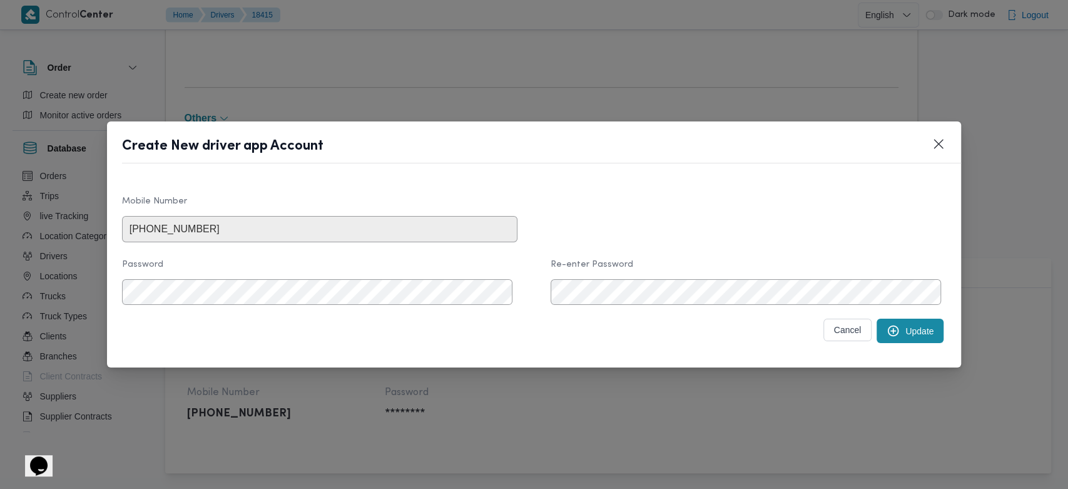
click at [898, 332] on button "Update" at bounding box center [910, 330] width 67 height 24
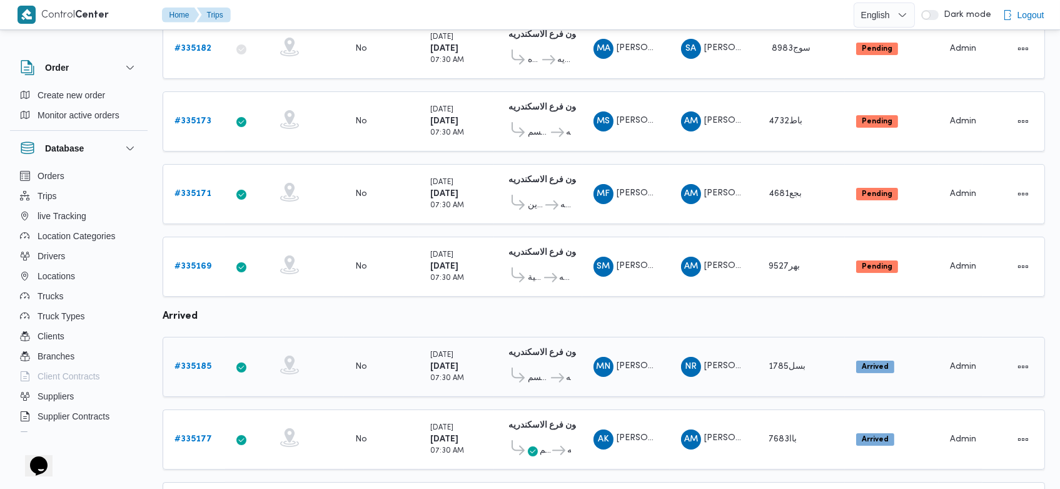
scroll to position [498, 0]
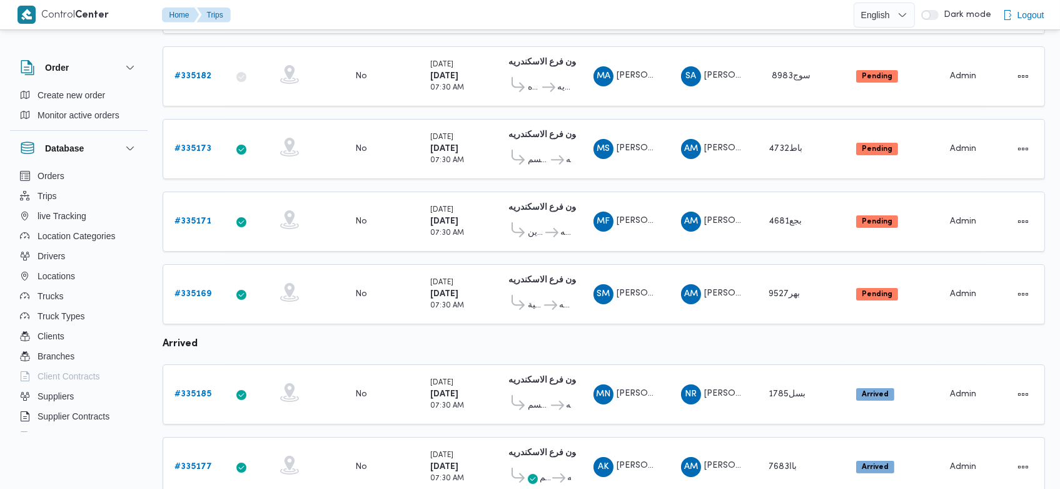
scroll to position [464, 0]
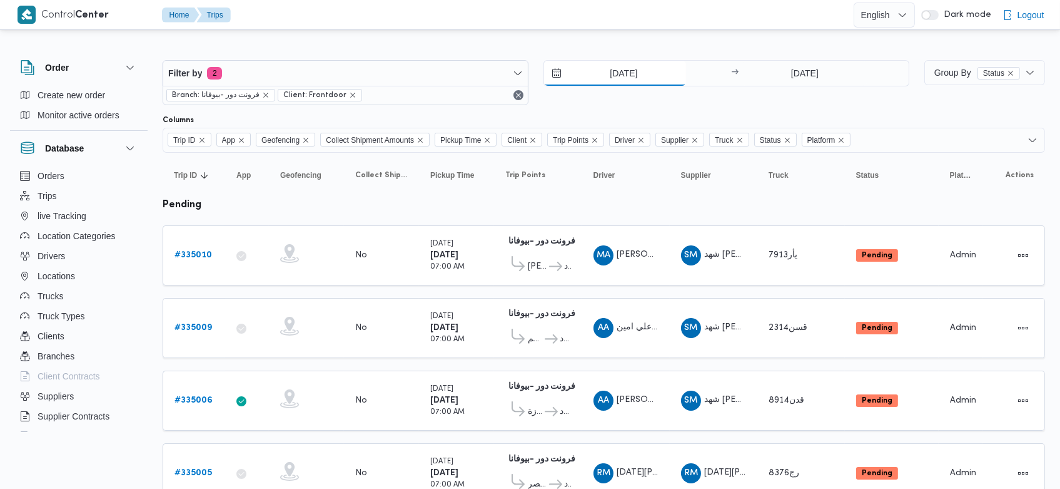
click at [599, 71] on input "2/9/2025" at bounding box center [615, 73] width 142 height 25
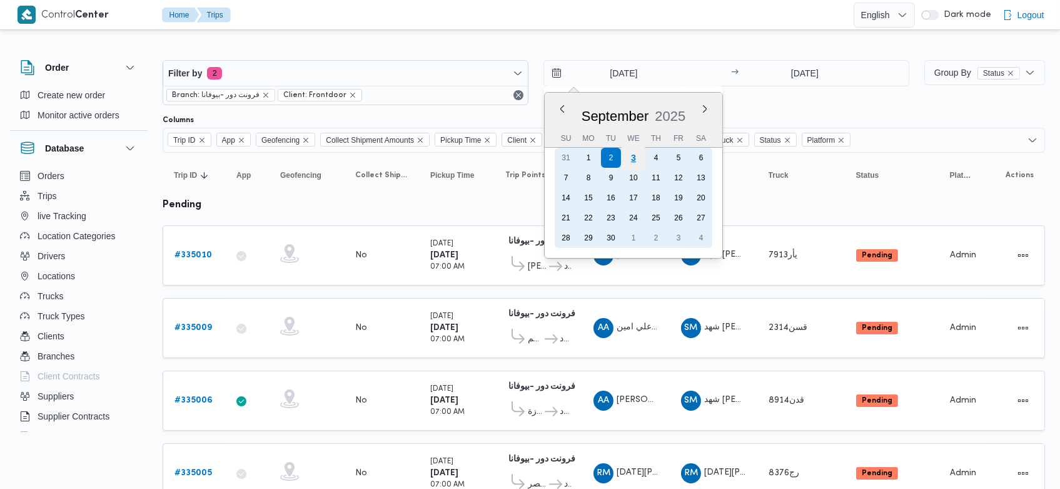
click at [633, 156] on div "3" at bounding box center [634, 158] width 24 height 24
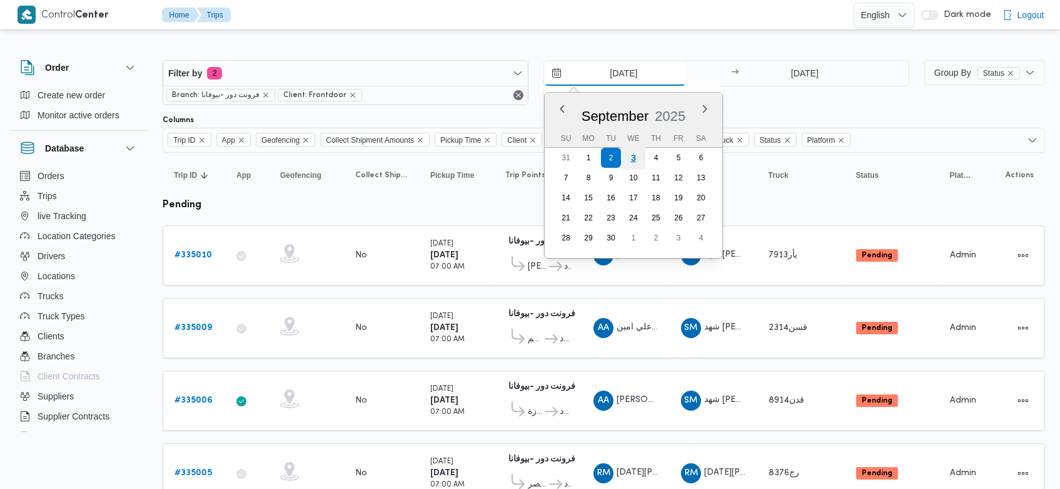
type input "[DATE]"
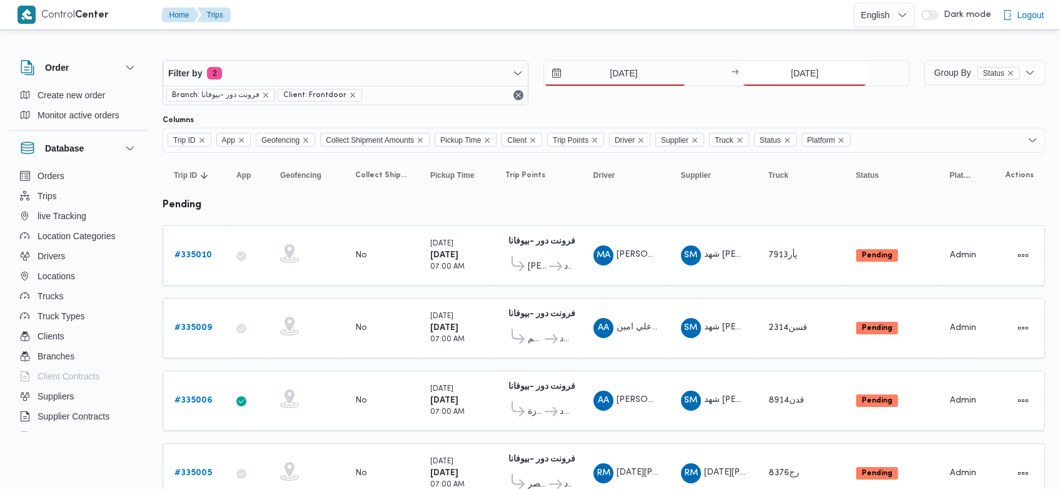
click at [785, 69] on input "2/9/2025" at bounding box center [805, 73] width 125 height 25
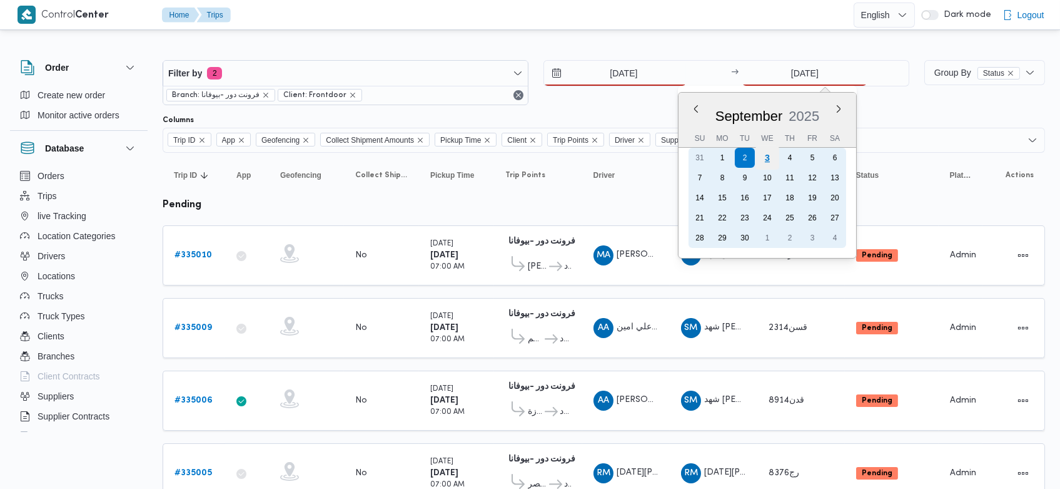
click at [773, 160] on div "3" at bounding box center [768, 158] width 24 height 24
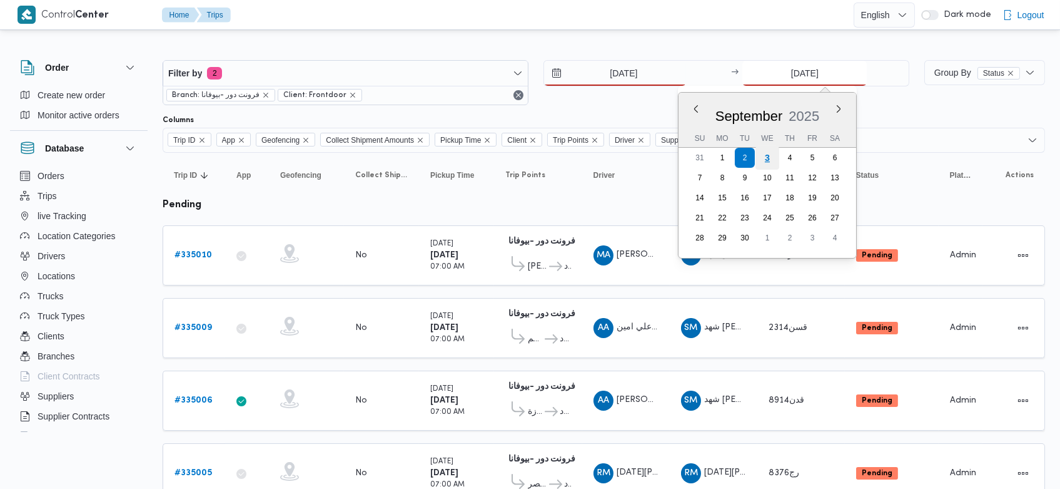
type input "[DATE]"
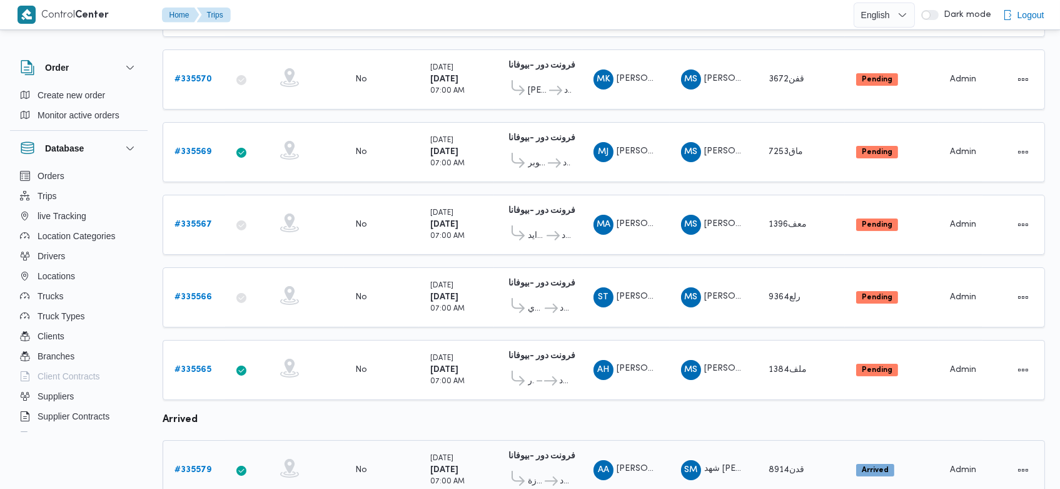
scroll to position [537, 0]
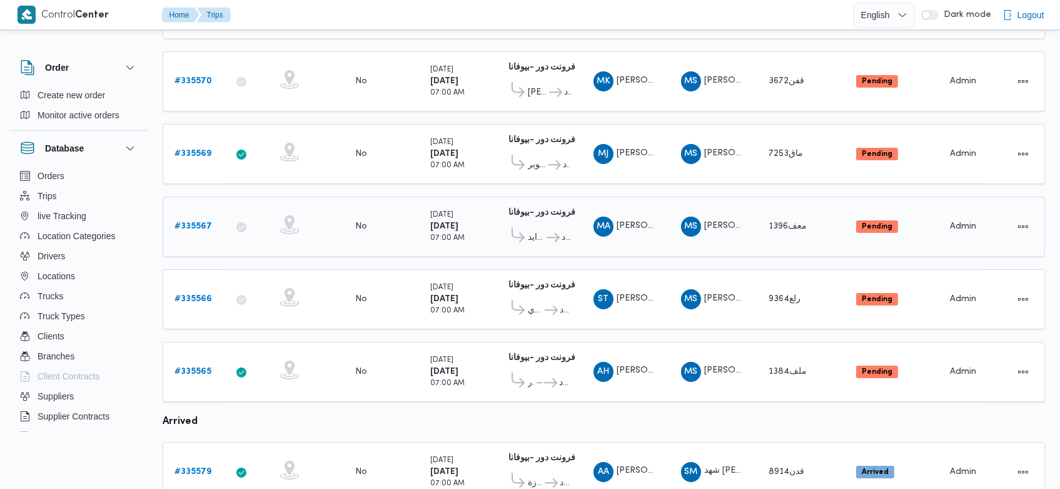
click at [201, 222] on b "# 335567" at bounding box center [194, 226] width 38 height 8
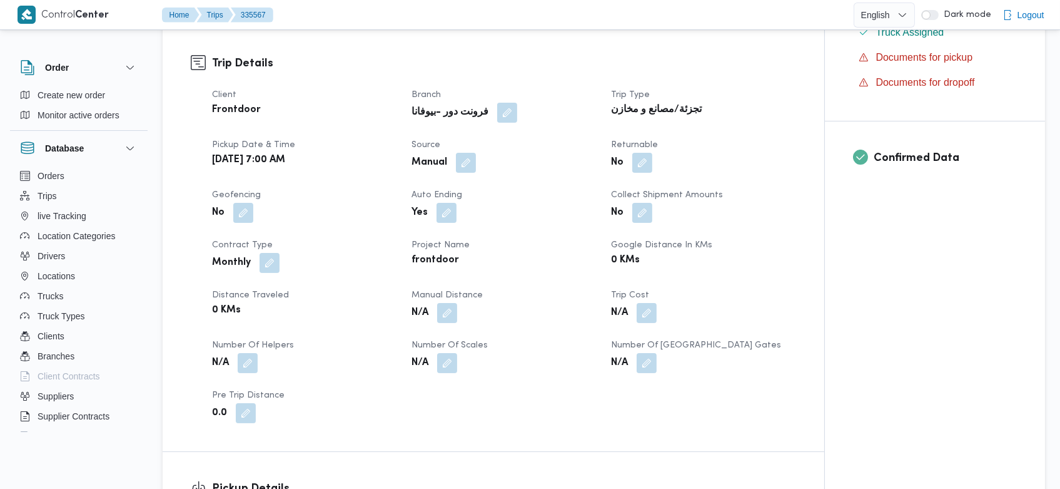
scroll to position [400, 0]
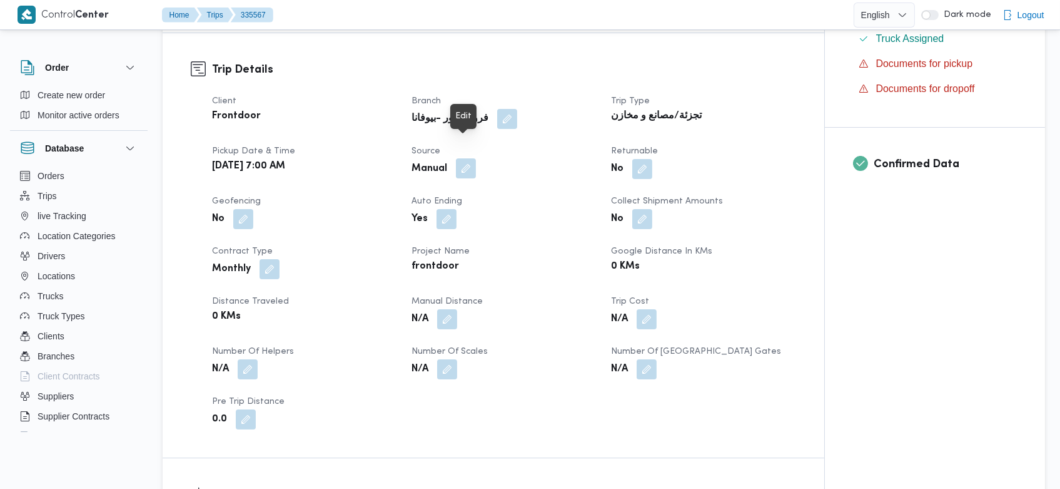
click at [465, 158] on button "button" at bounding box center [466, 168] width 20 height 20
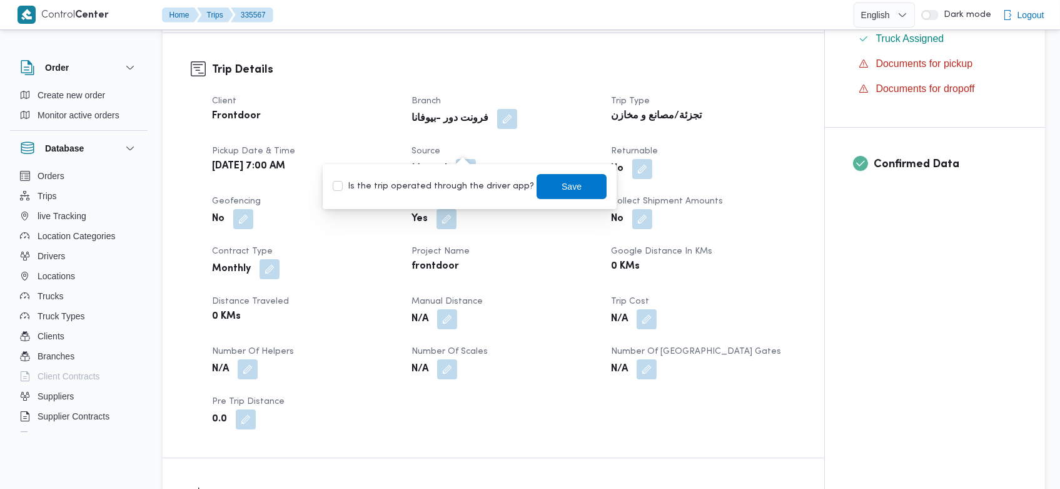
click at [447, 186] on label "Is the trip operated through the driver app?" at bounding box center [433, 186] width 201 height 15
checkbox input "true"
click at [537, 194] on span "Save" at bounding box center [572, 185] width 70 height 25
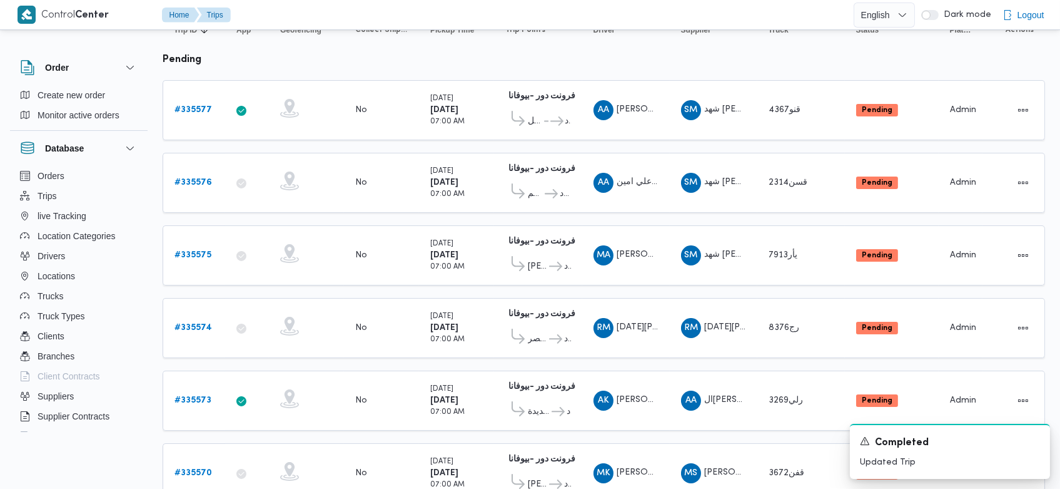
scroll to position [116, 0]
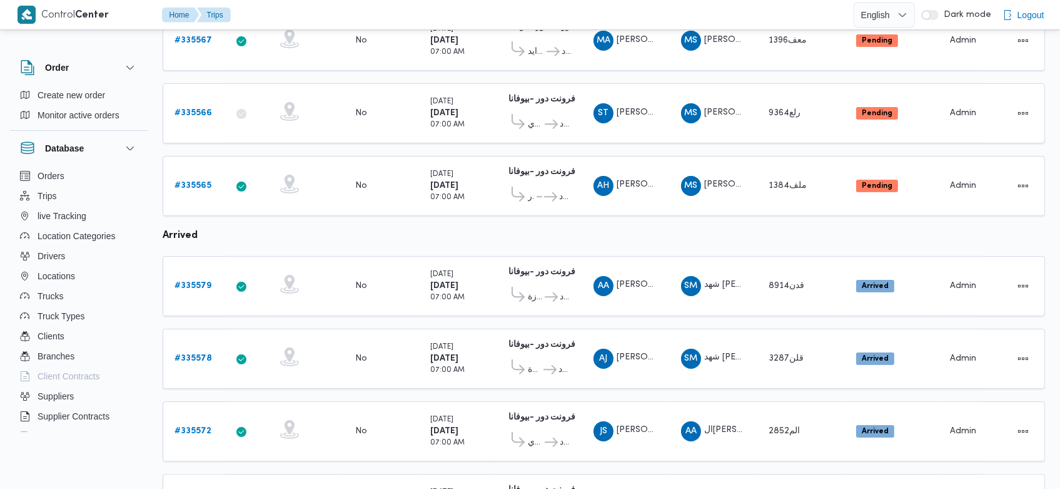
scroll to position [722, 0]
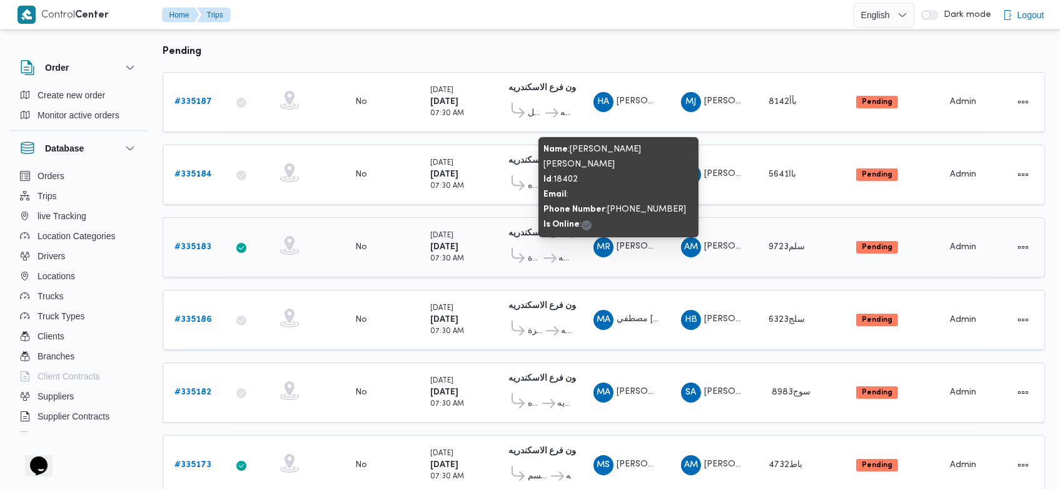
scroll to position [155, 0]
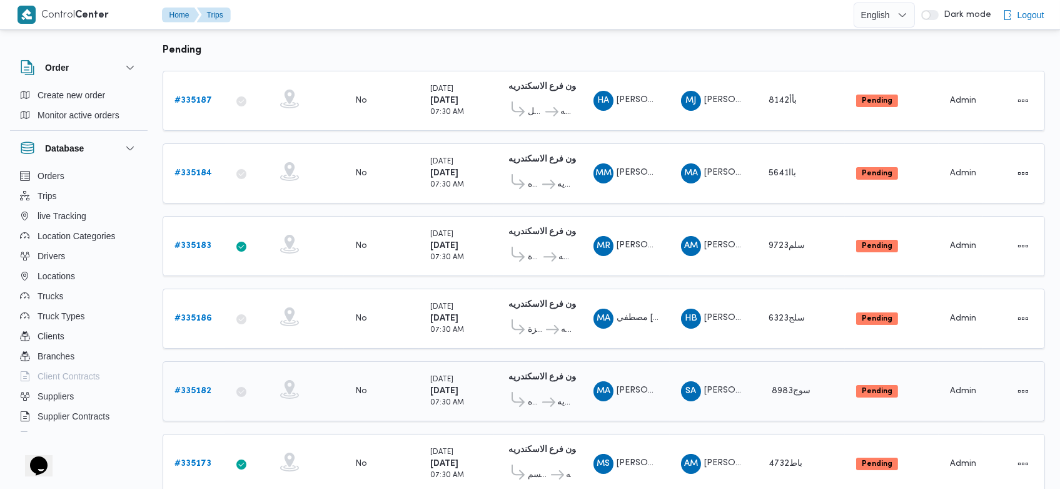
click at [202, 387] on b "# 335182" at bounding box center [193, 391] width 37 height 8
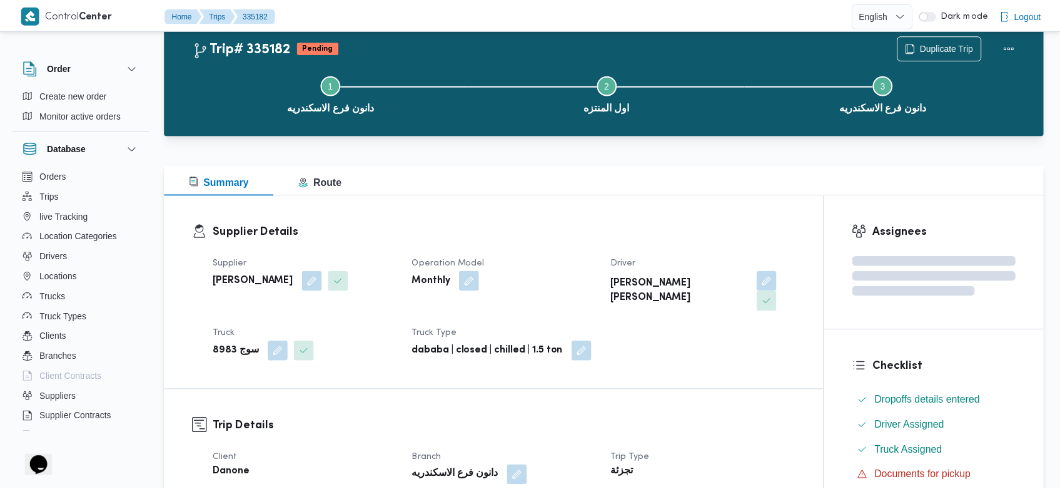
scroll to position [155, 0]
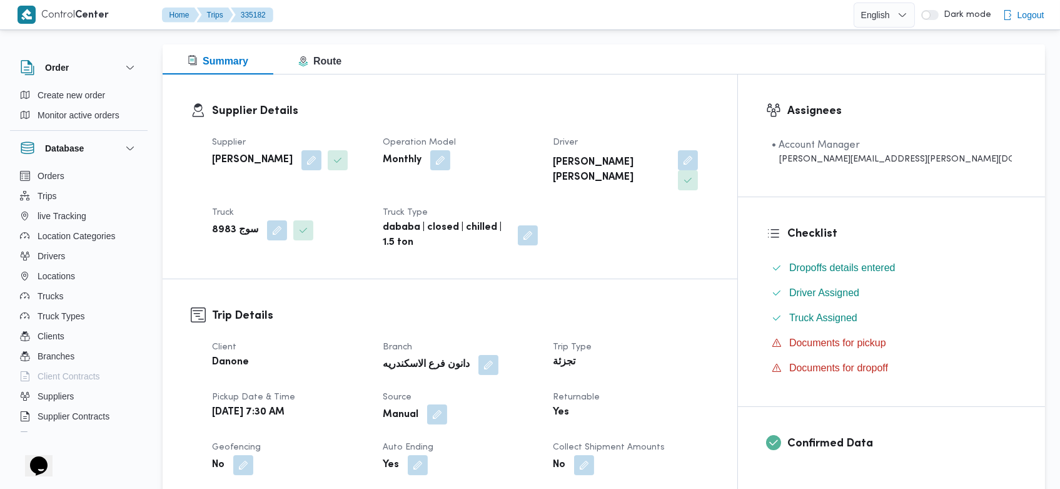
click at [447, 404] on button "button" at bounding box center [437, 414] width 20 height 20
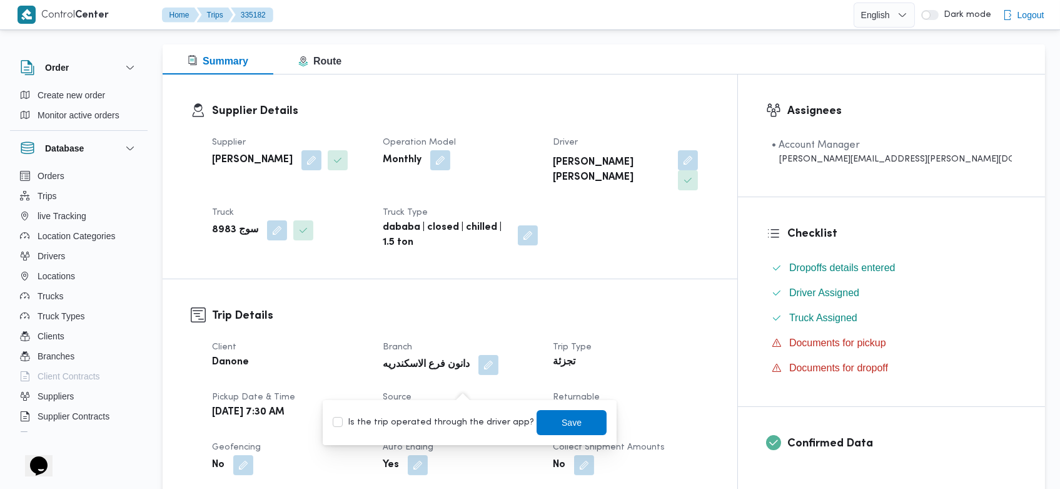
click at [431, 419] on label "Is the trip operated through the driver app?" at bounding box center [433, 422] width 201 height 15
checkbox input "true"
click at [562, 424] on span "Save" at bounding box center [572, 421] width 20 height 15
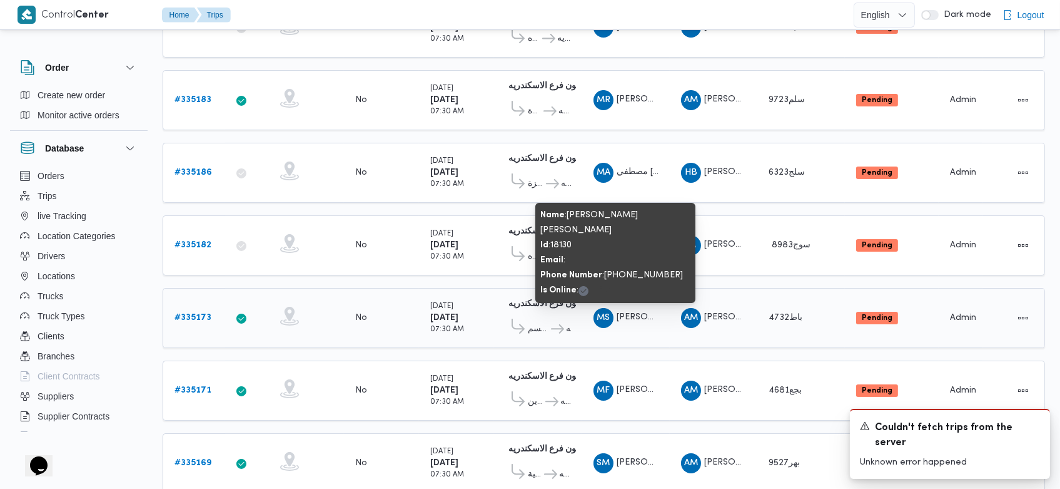
scroll to position [316, 0]
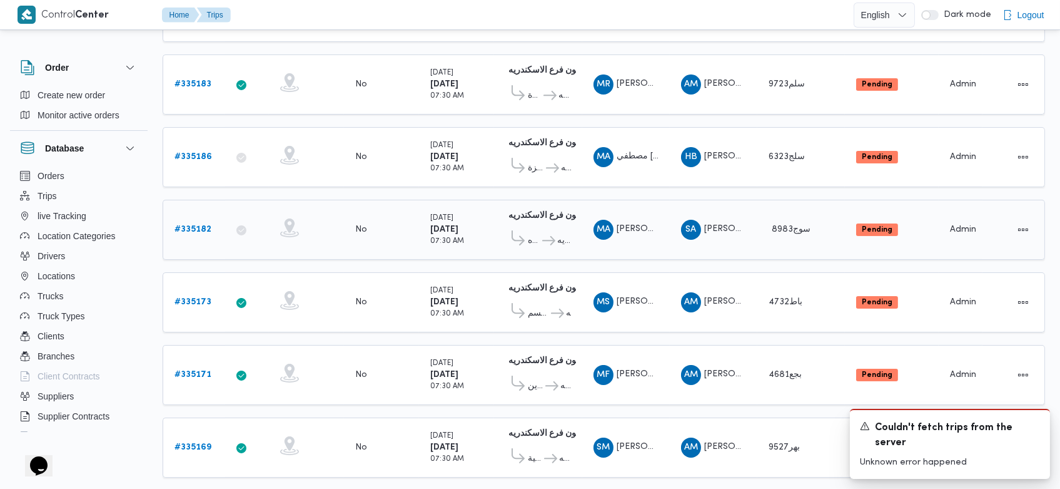
click at [194, 225] on b "# 335182" at bounding box center [193, 229] width 37 height 8
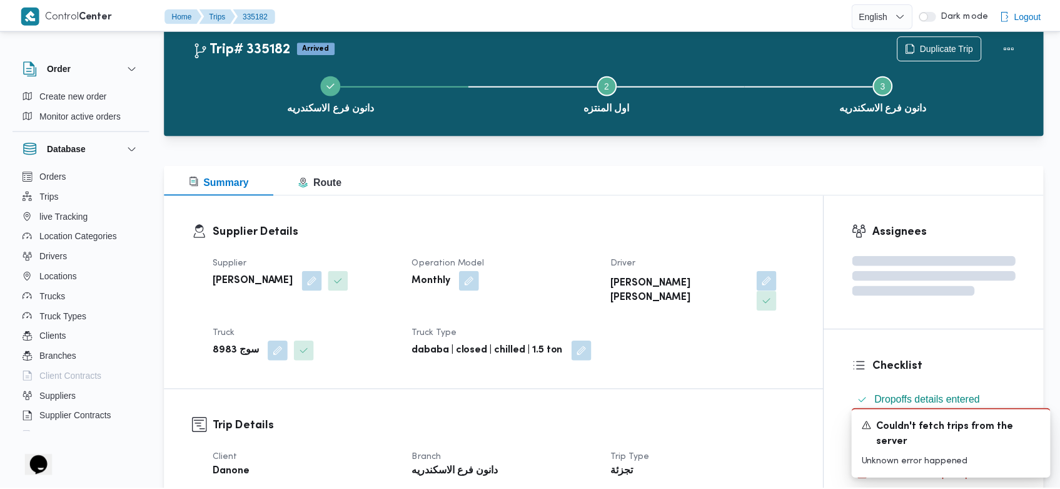
scroll to position [316, 0]
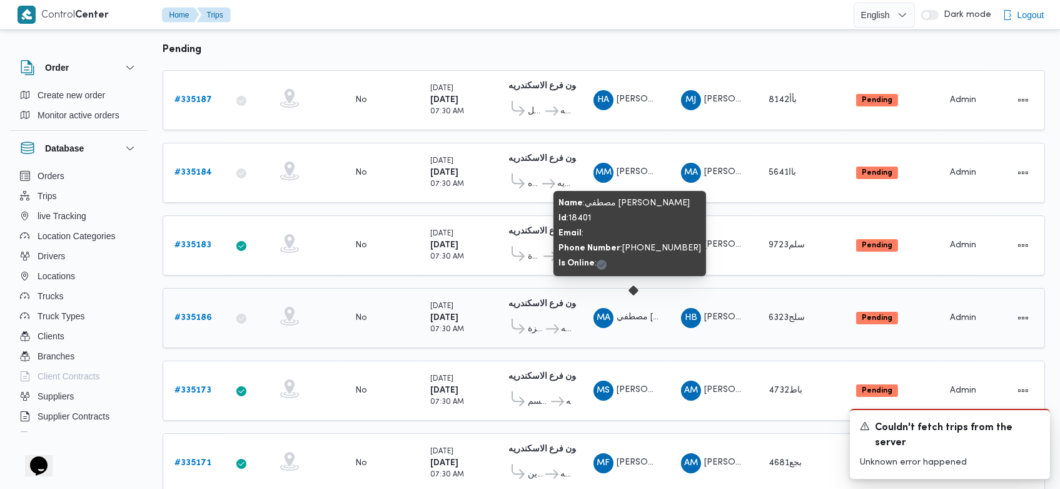
scroll to position [164, 0]
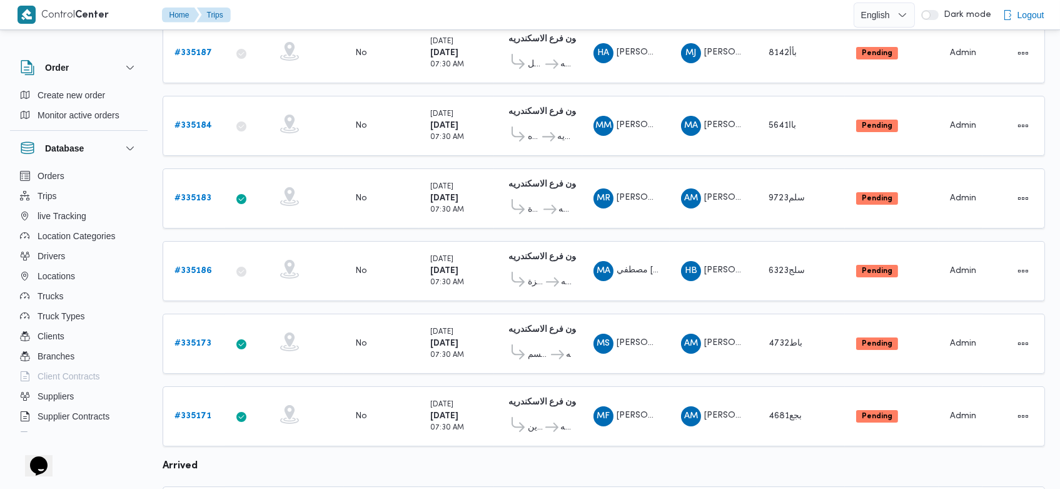
scroll to position [203, 0]
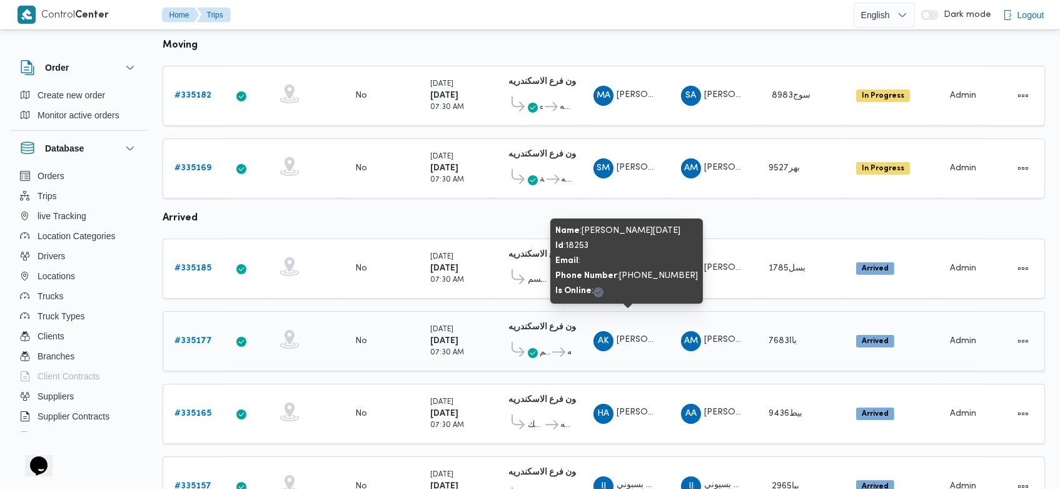
scroll to position [626, 0]
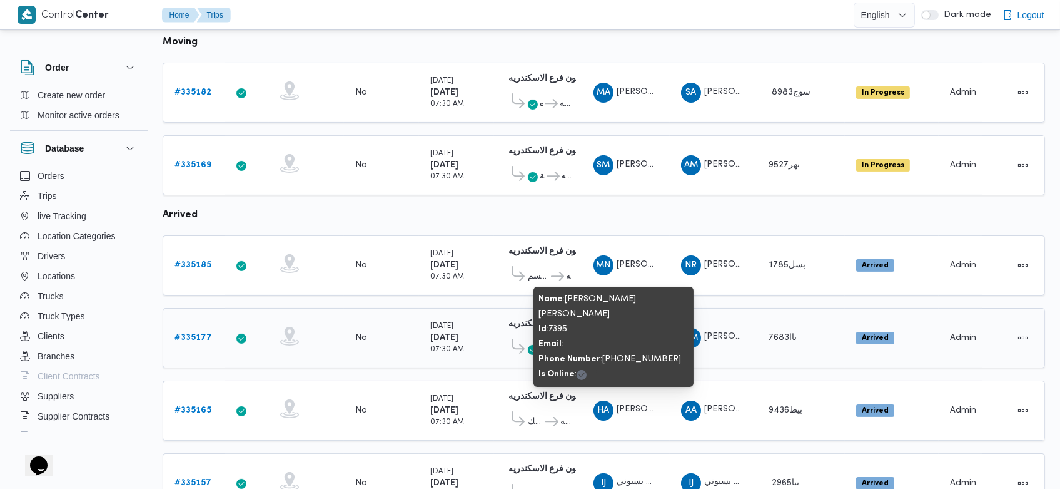
click at [638, 405] on span "[PERSON_NAME] [PERSON_NAME]" at bounding box center [689, 409] width 145 height 8
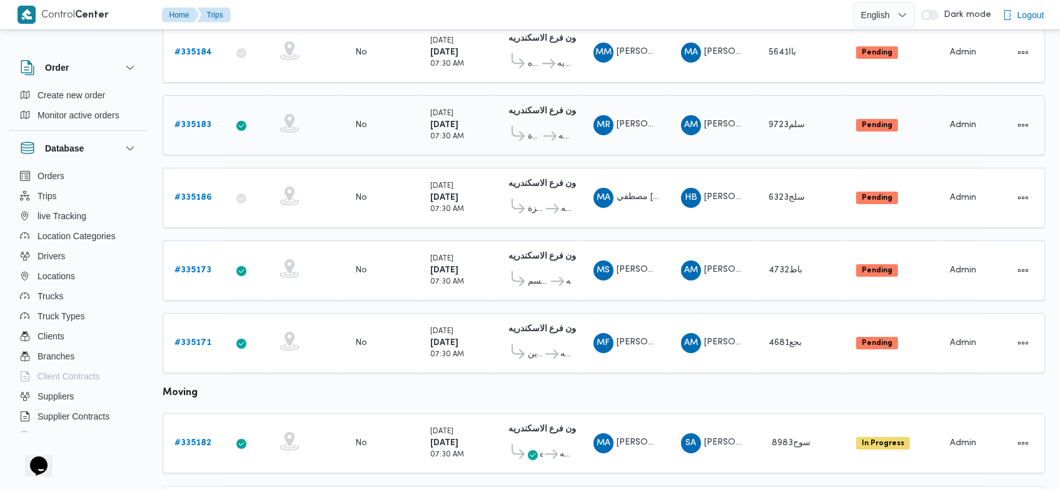
scroll to position [277, 0]
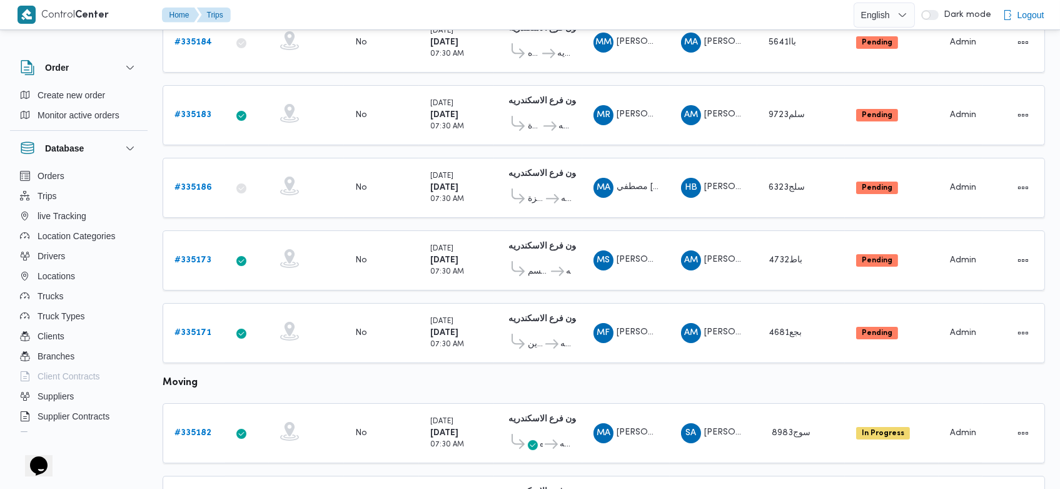
scroll to position [203, 0]
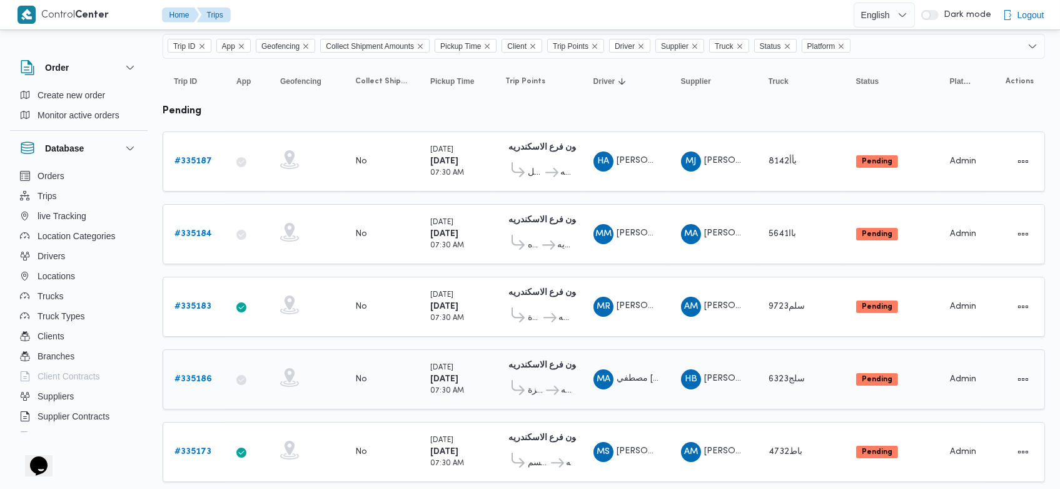
scroll to position [83, 0]
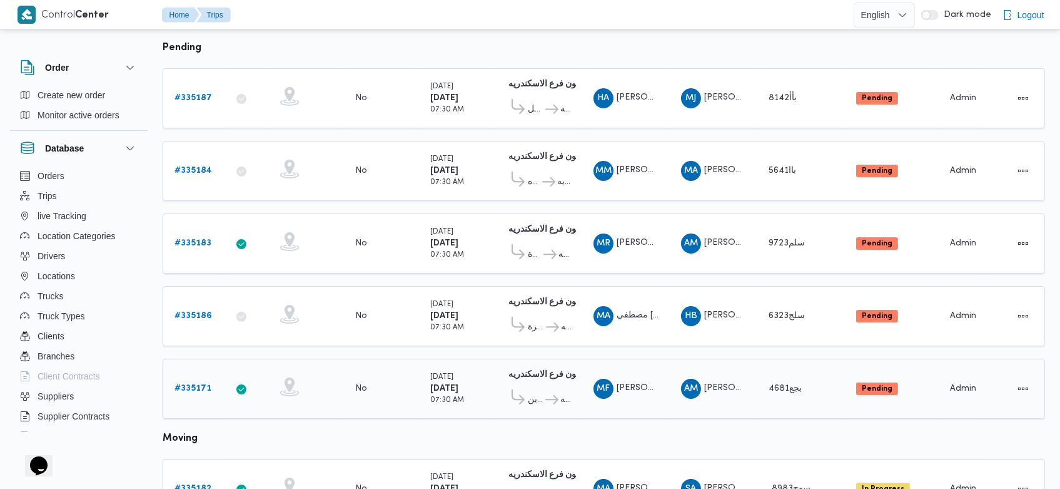
scroll to position [158, 0]
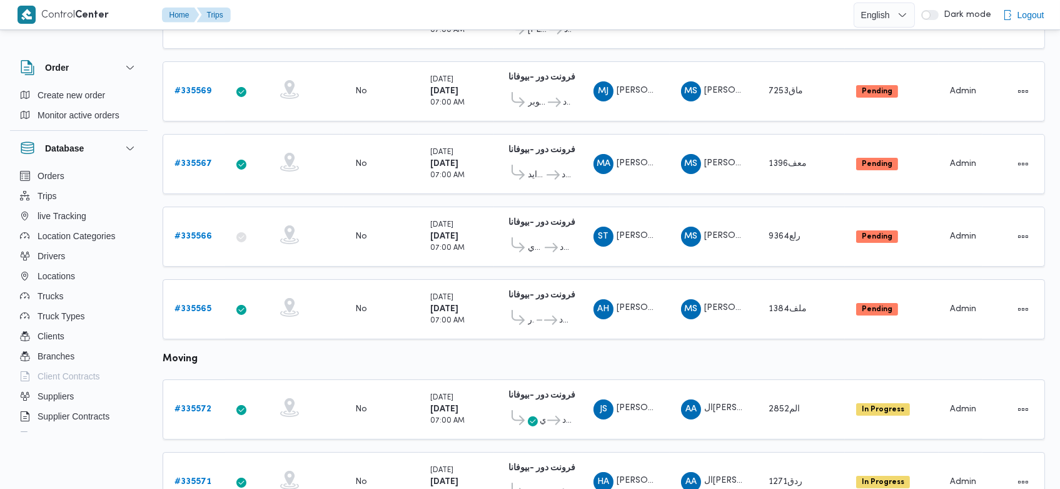
scroll to position [600, 0]
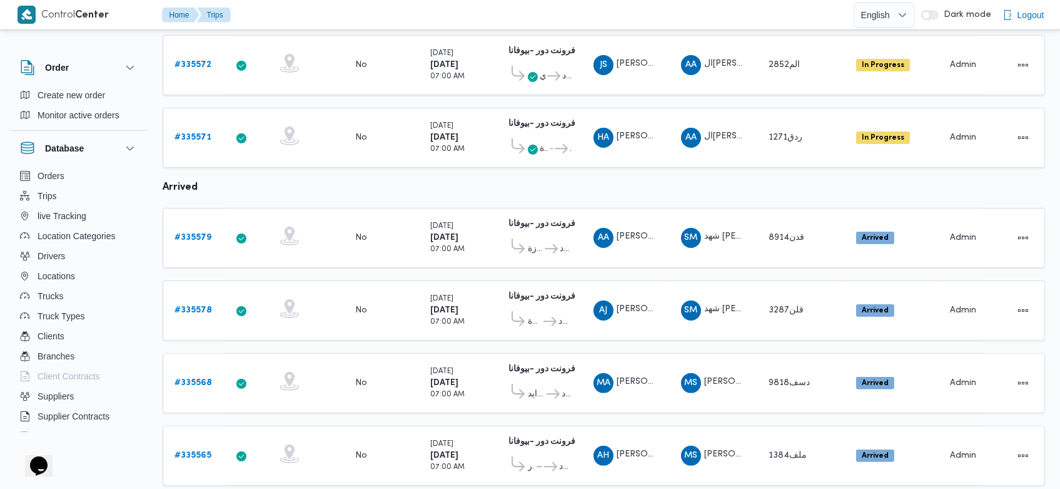
scroll to position [884, 0]
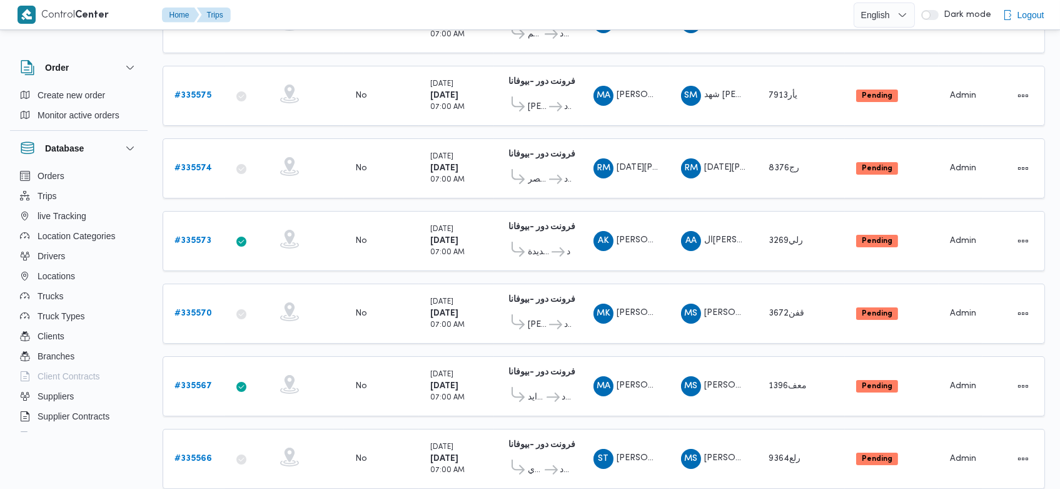
scroll to position [303, 0]
